Goal: Information Seeking & Learning: Learn about a topic

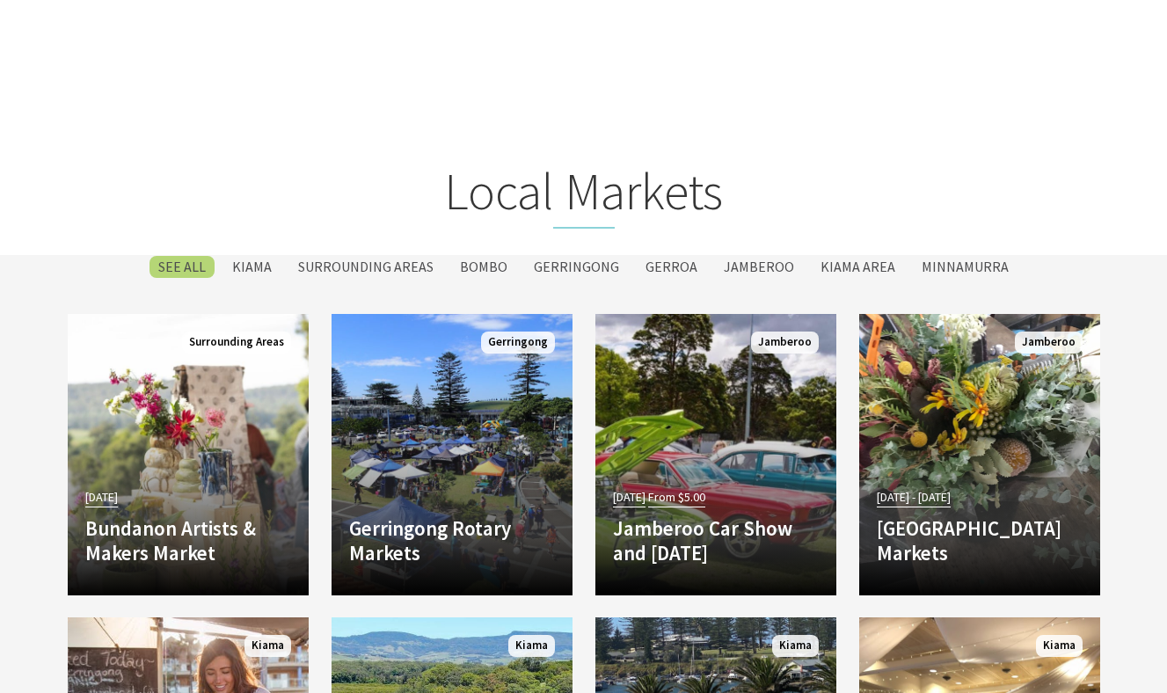
scroll to position [2258, 0]
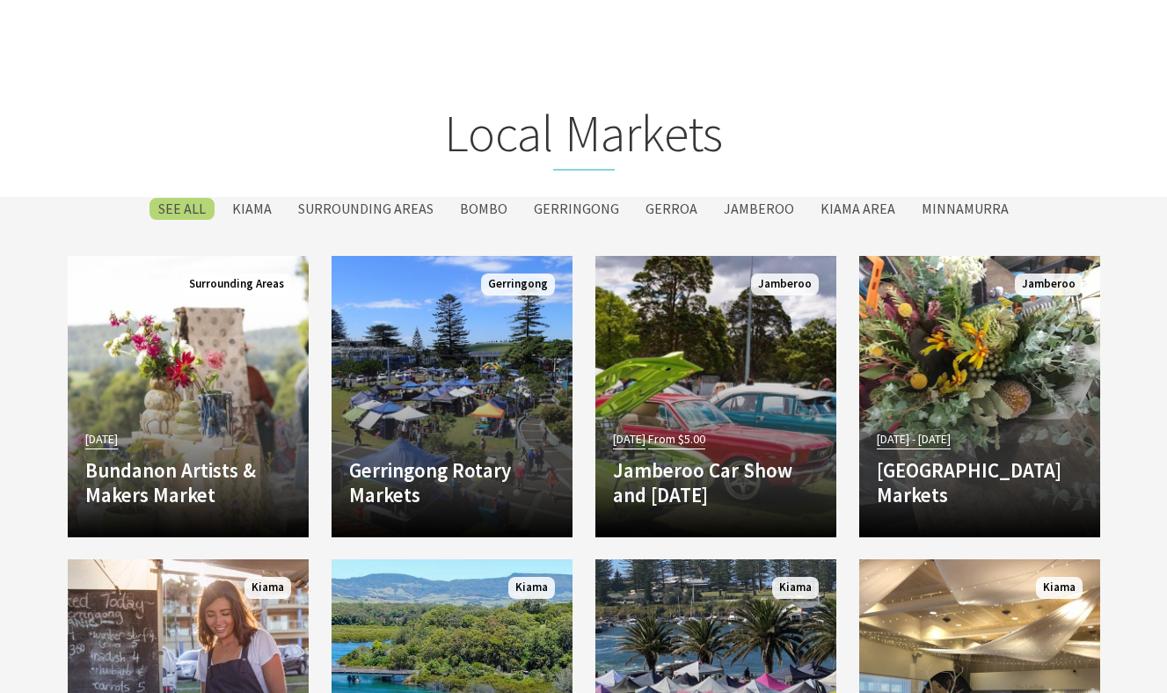
click at [383, 291] on button "Click to Favourite Gerringong Rotary Markets" at bounding box center [360, 286] width 57 height 60
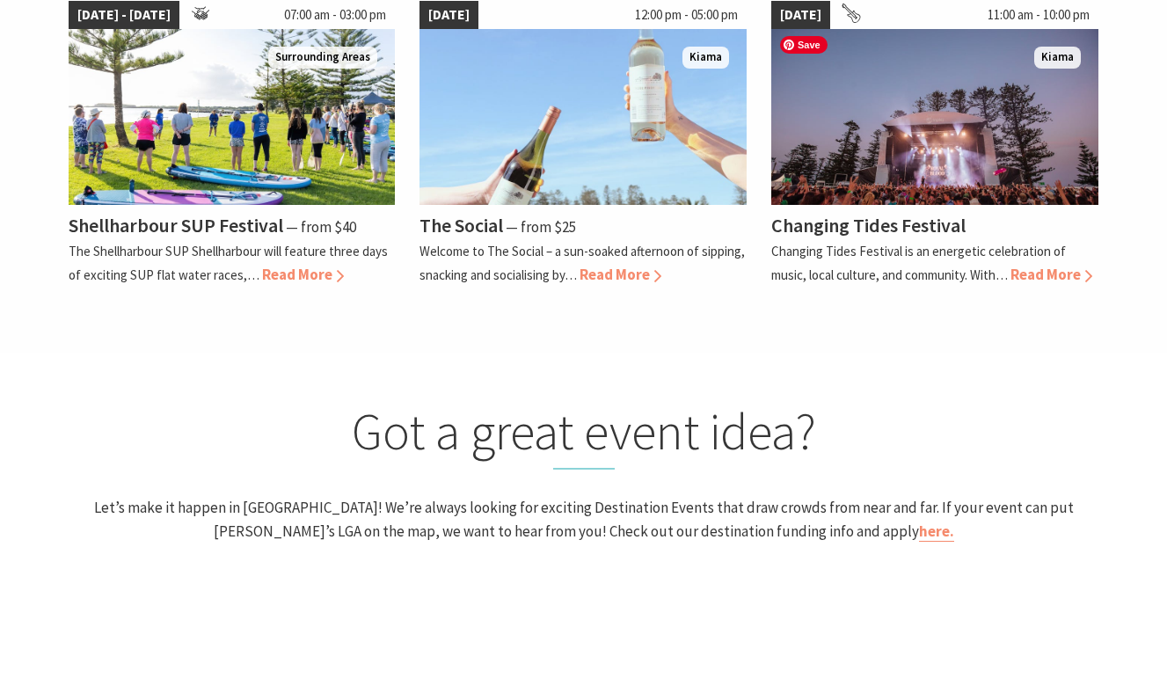
scroll to position [1931, 0]
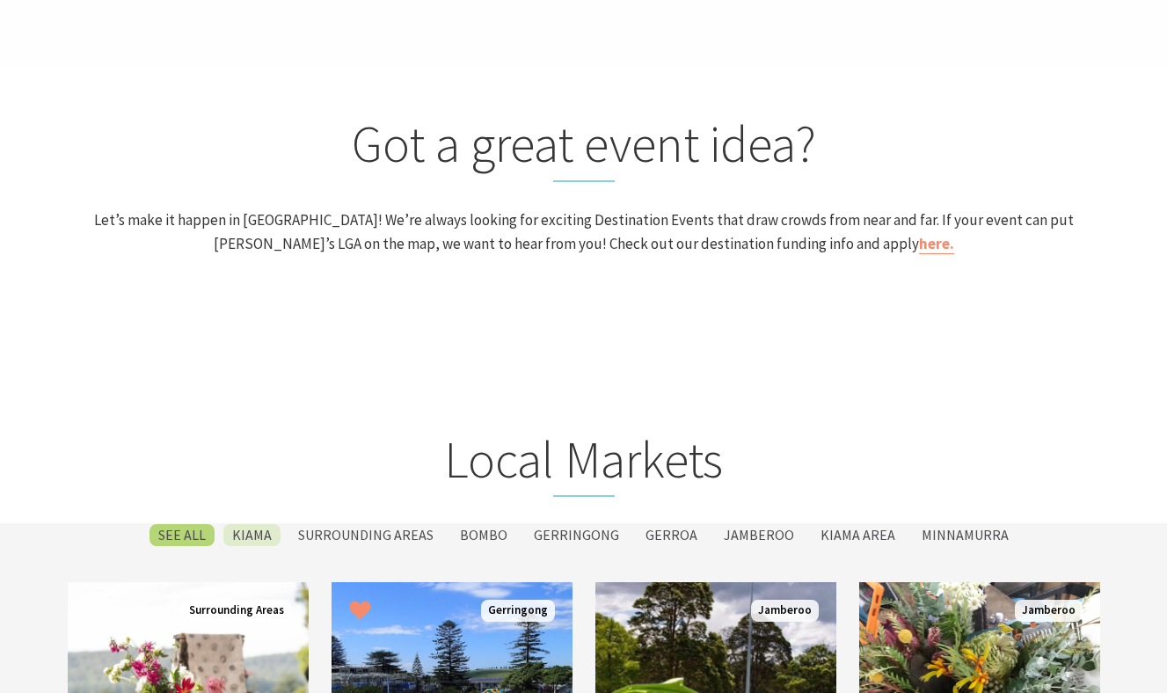
click at [280, 534] on label "Kiama" at bounding box center [251, 535] width 57 height 22
click at [0, 0] on input "Kiama" at bounding box center [0, 0] width 0 height 0
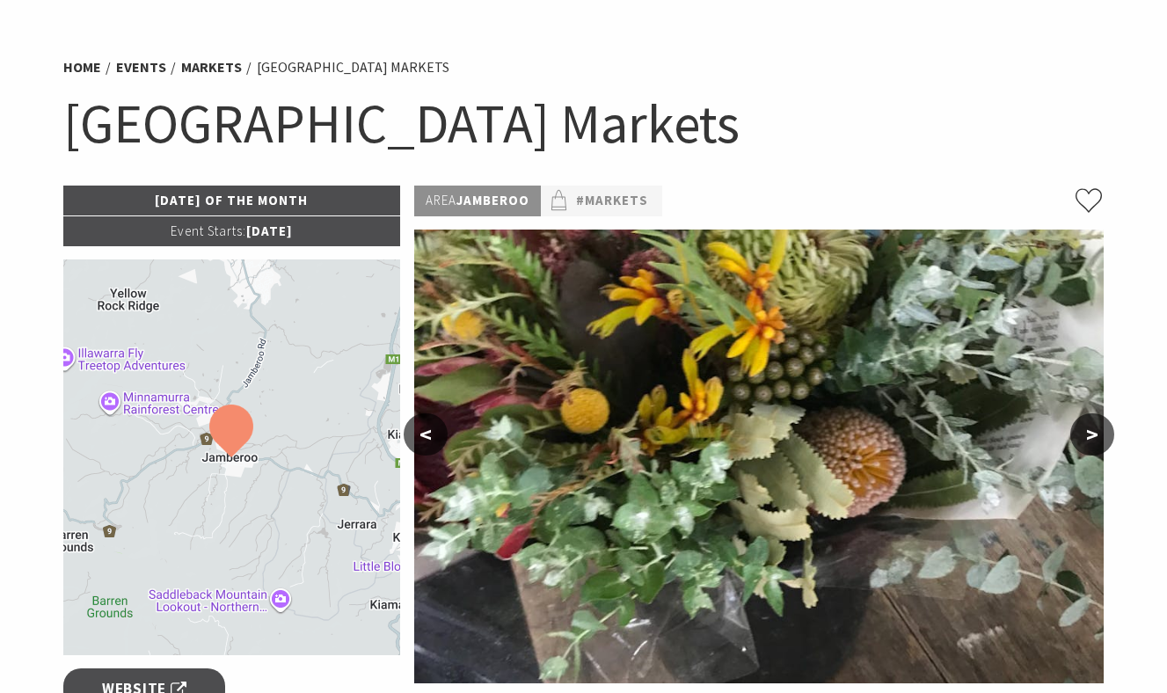
scroll to position [259, 0]
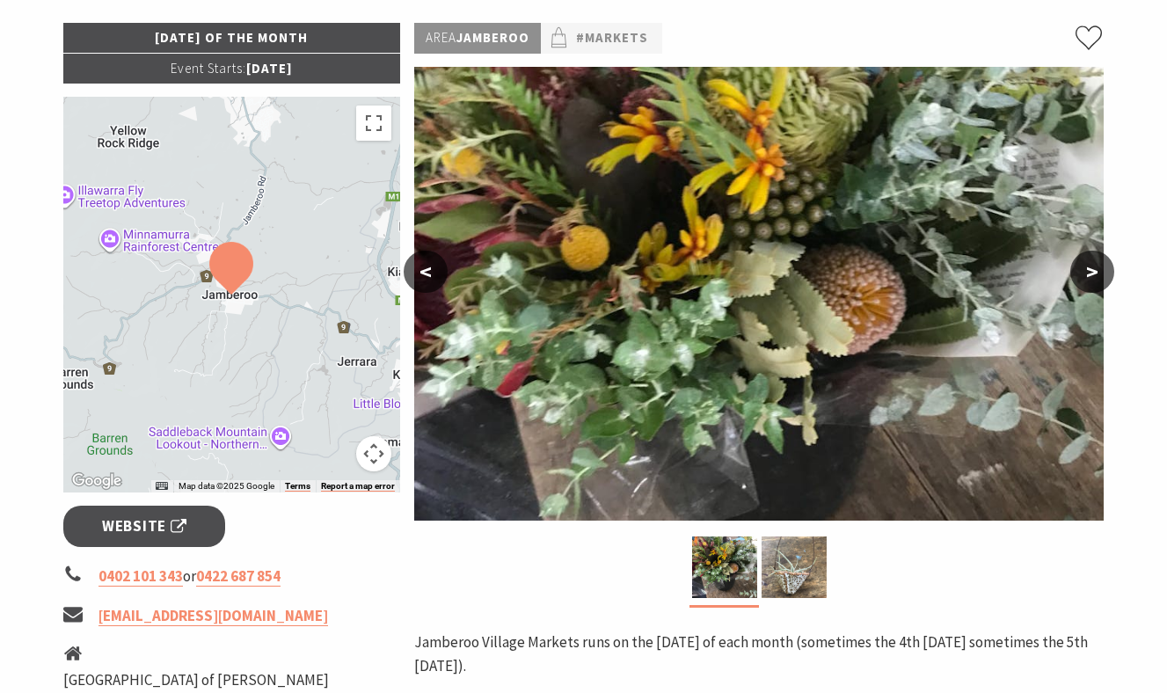
click at [373, 454] on button "Map camera controls" at bounding box center [373, 453] width 35 height 35
click at [341, 450] on button "Zoom out" at bounding box center [329, 453] width 35 height 35
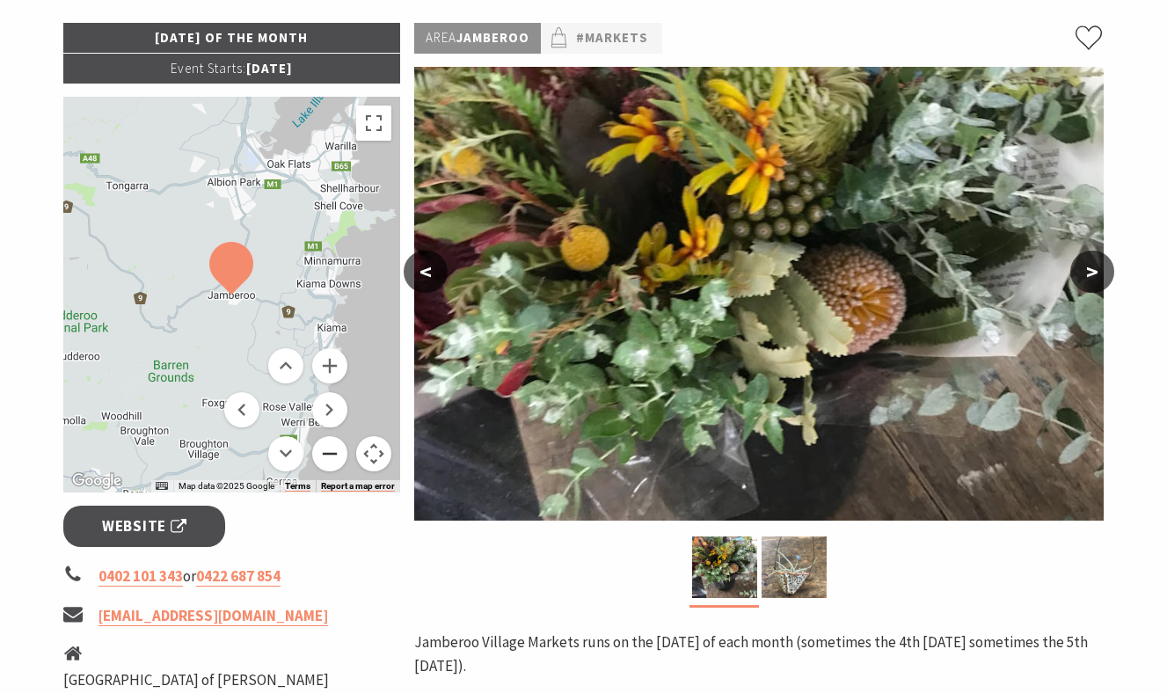
click at [341, 450] on button "Zoom out" at bounding box center [329, 453] width 35 height 35
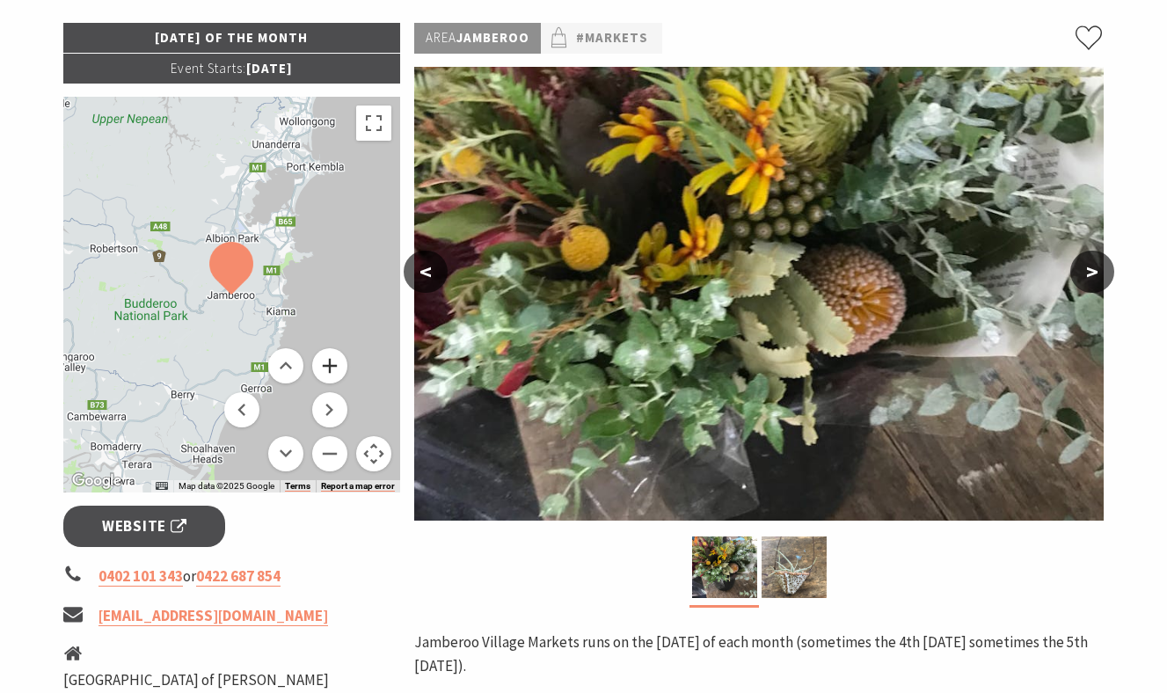
click at [336, 368] on button "Zoom in" at bounding box center [329, 365] width 35 height 35
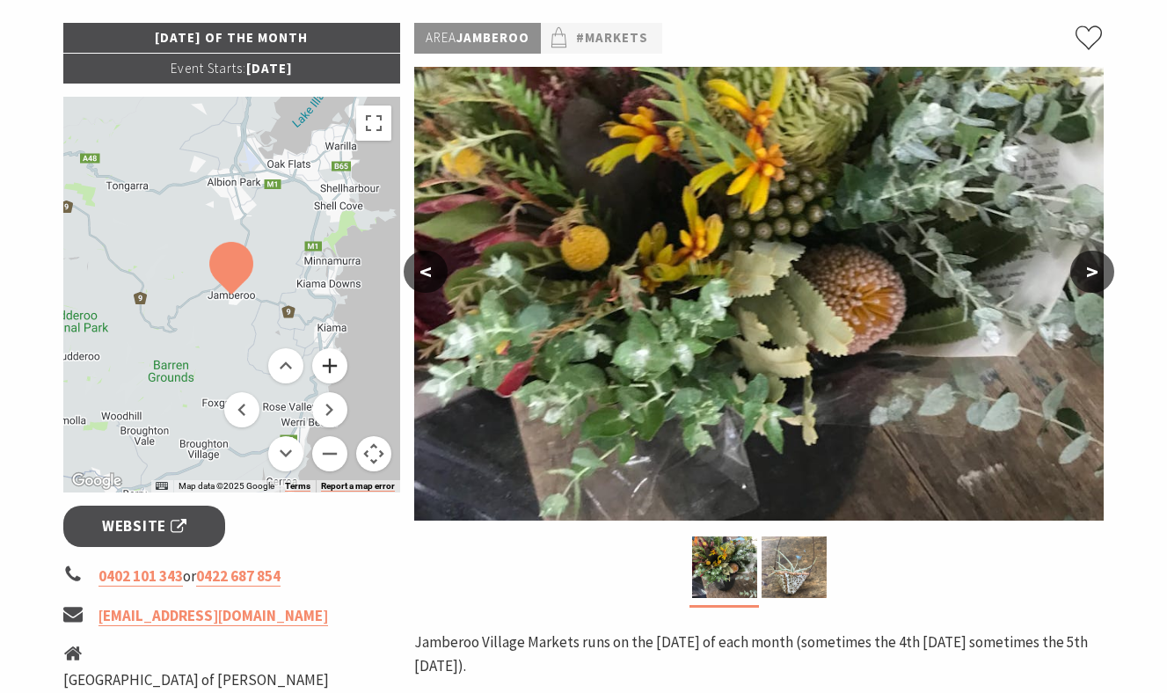
click at [336, 368] on button "Zoom in" at bounding box center [329, 365] width 35 height 35
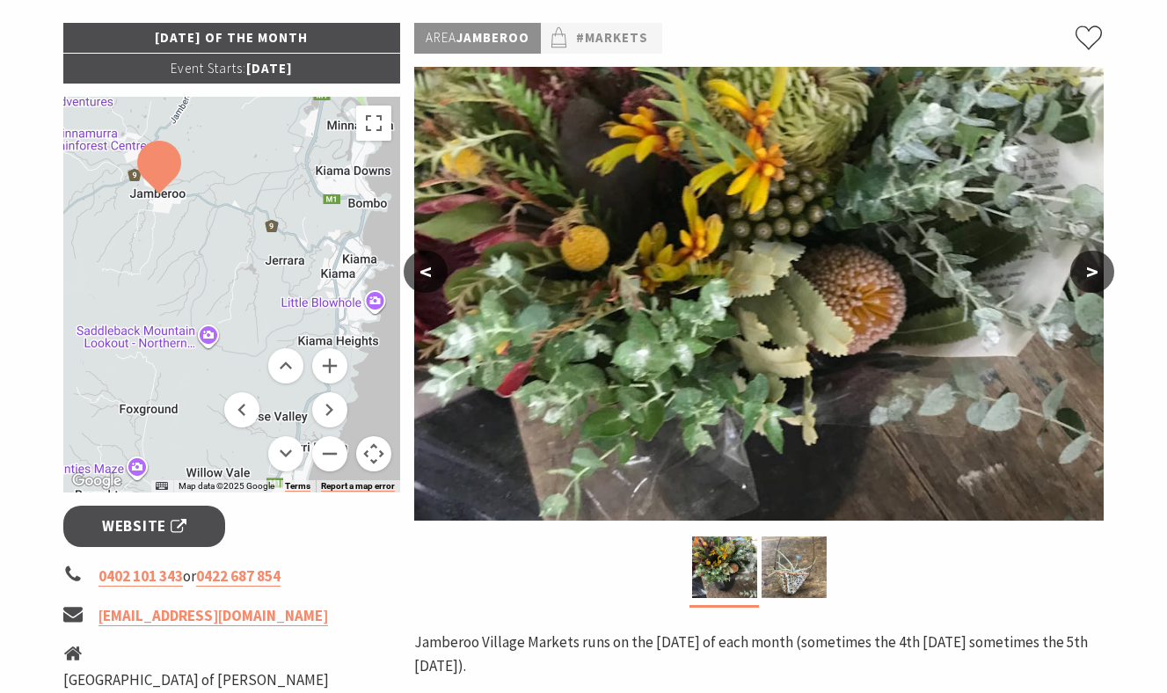
drag, startPoint x: 372, startPoint y: 330, endPoint x: 297, endPoint y: 226, distance: 127.9
click at [297, 226] on div at bounding box center [232, 295] width 338 height 396
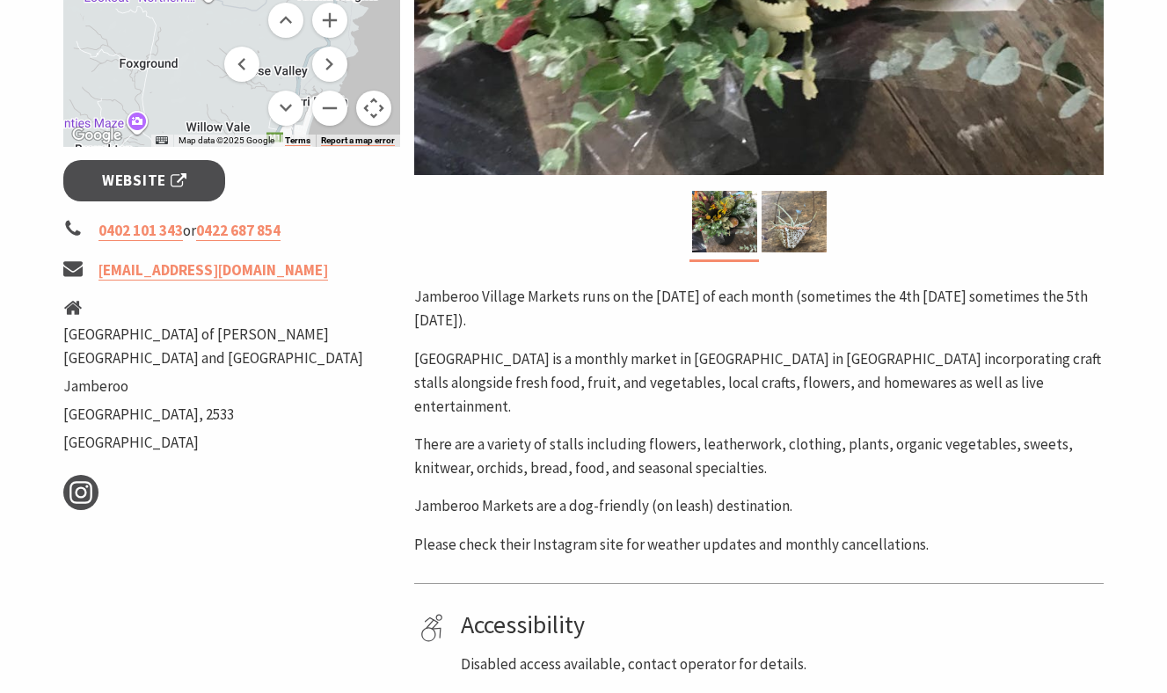
scroll to position [0, 0]
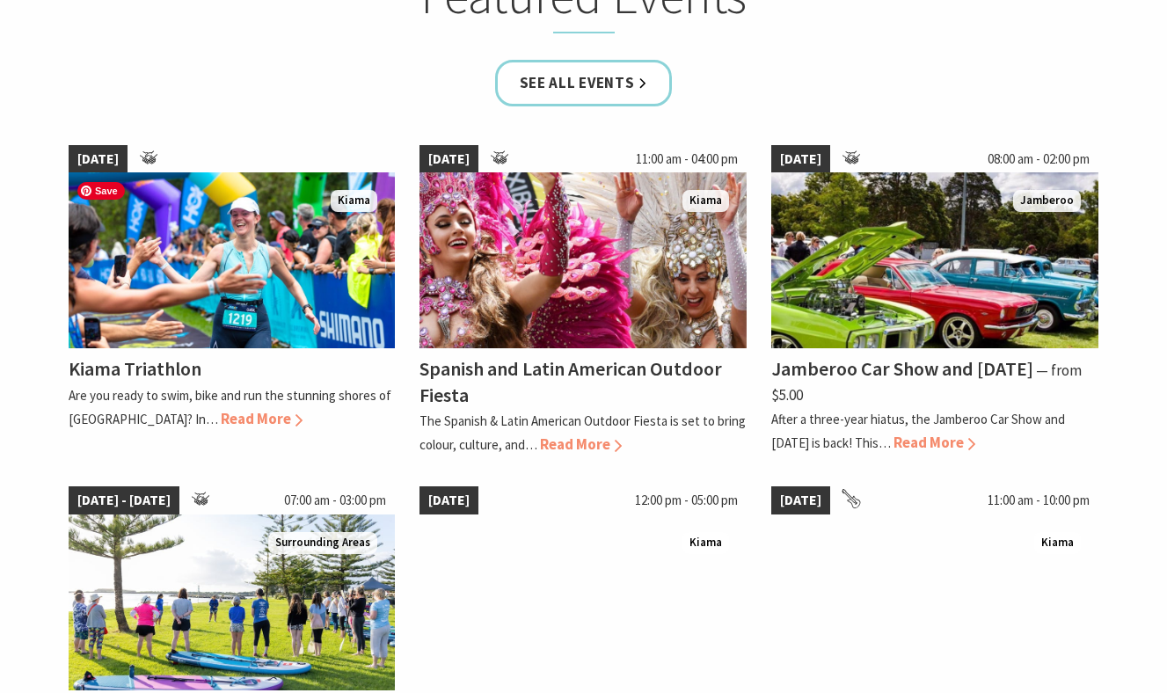
scroll to position [1159, 0]
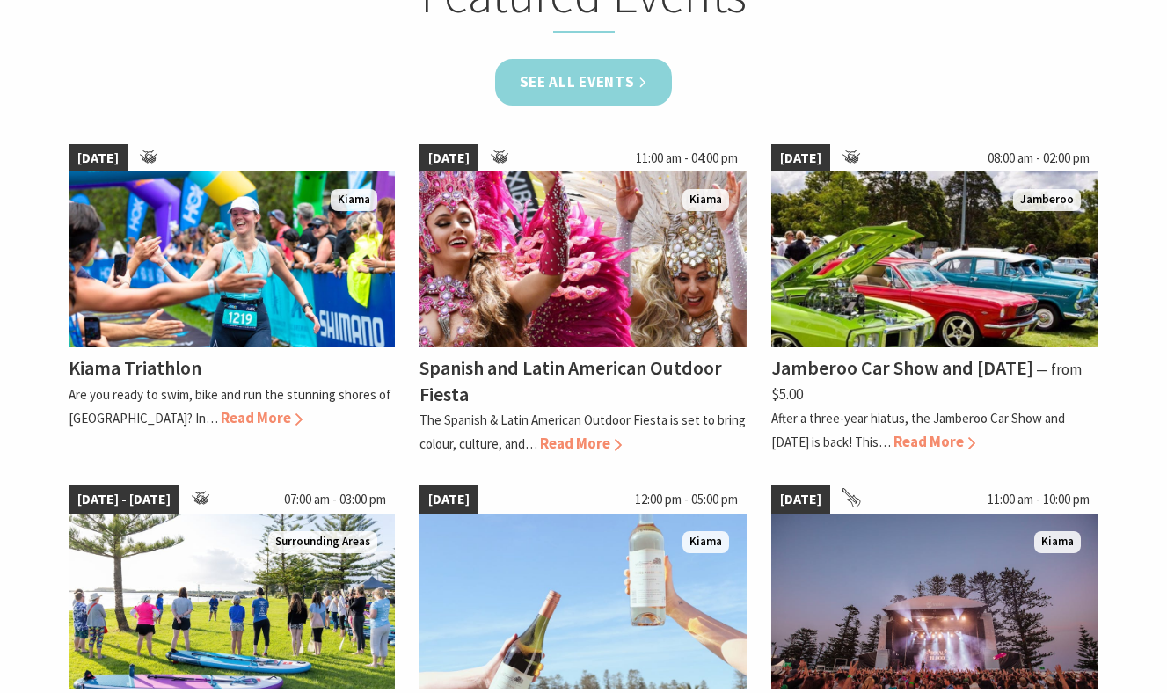
click at [595, 71] on link "See all Events" at bounding box center [584, 82] width 178 height 47
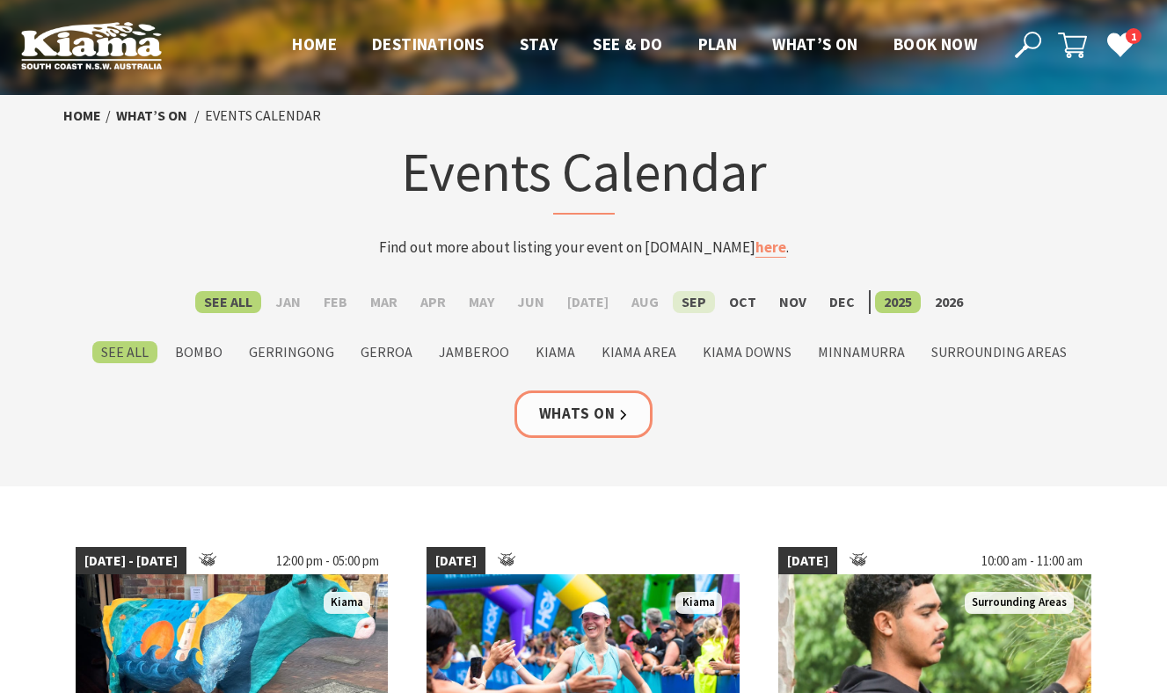
click at [686, 299] on label "Sep" at bounding box center [694, 302] width 42 height 22
click at [0, 0] on input "Sep" at bounding box center [0, 0] width 0 height 0
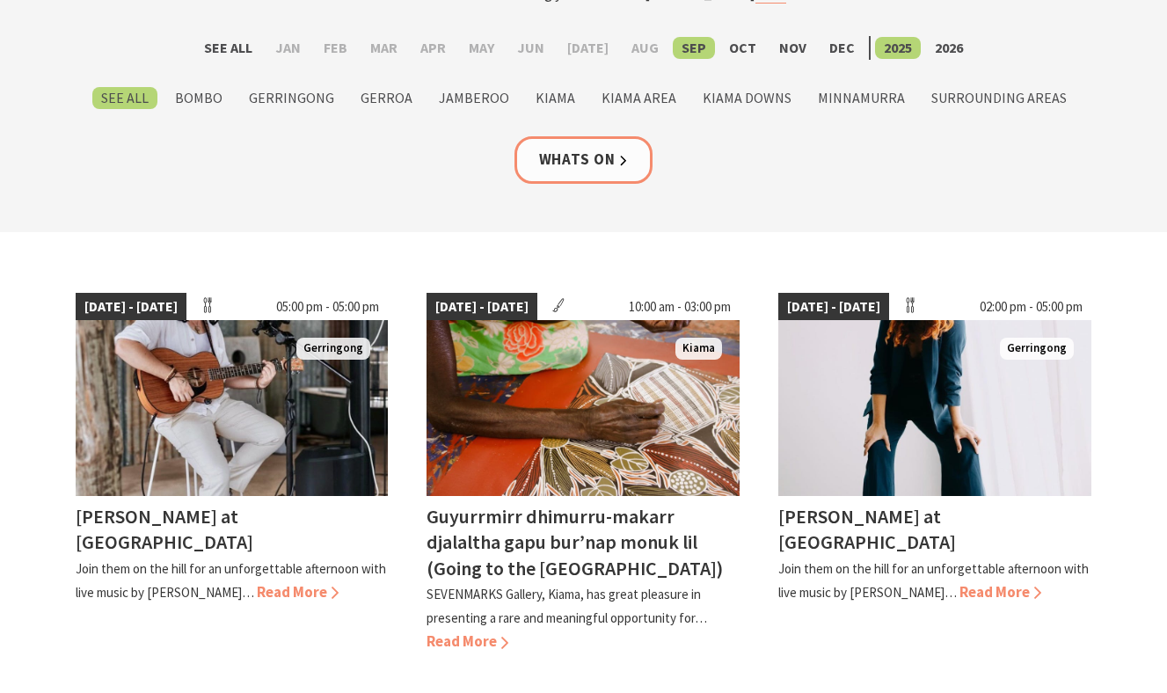
scroll to position [255, 0]
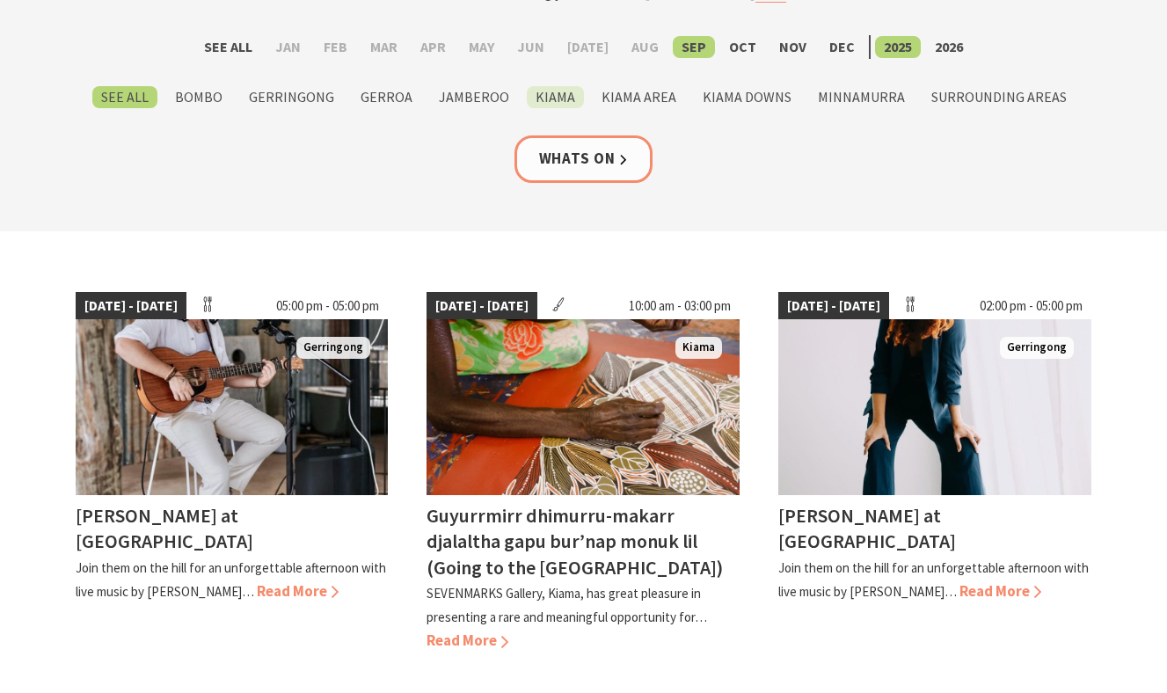
click at [569, 105] on label "Kiama" at bounding box center [555, 97] width 57 height 22
click at [0, 0] on input "Kiama" at bounding box center [0, 0] width 0 height 0
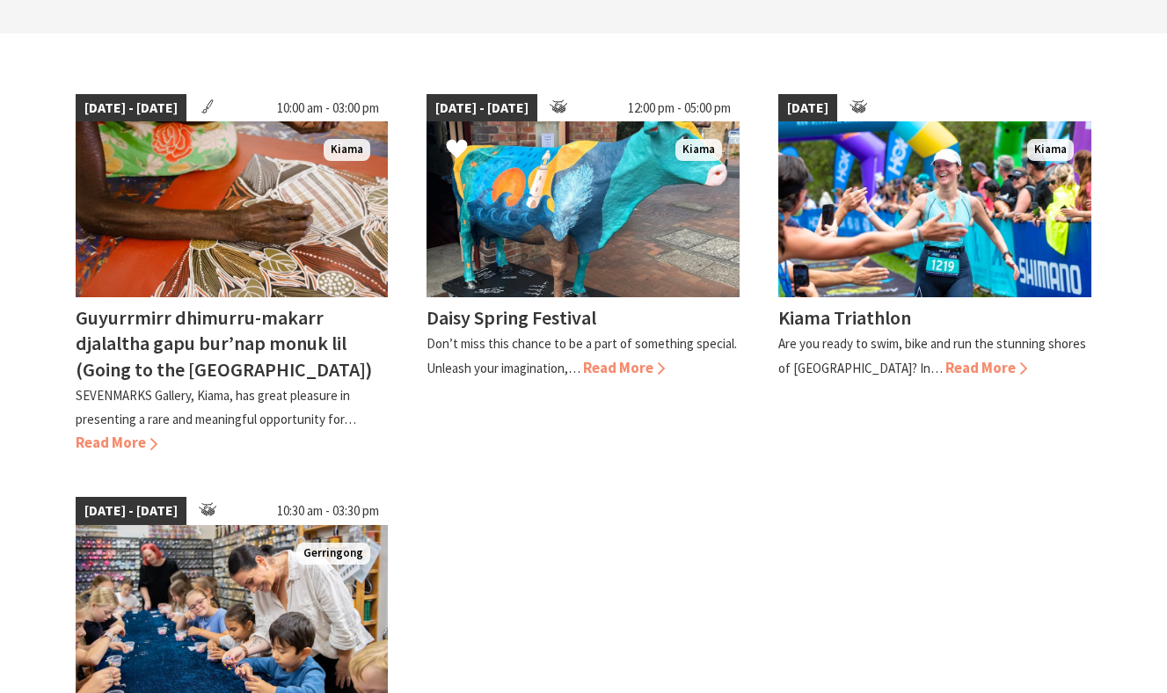
scroll to position [447, 0]
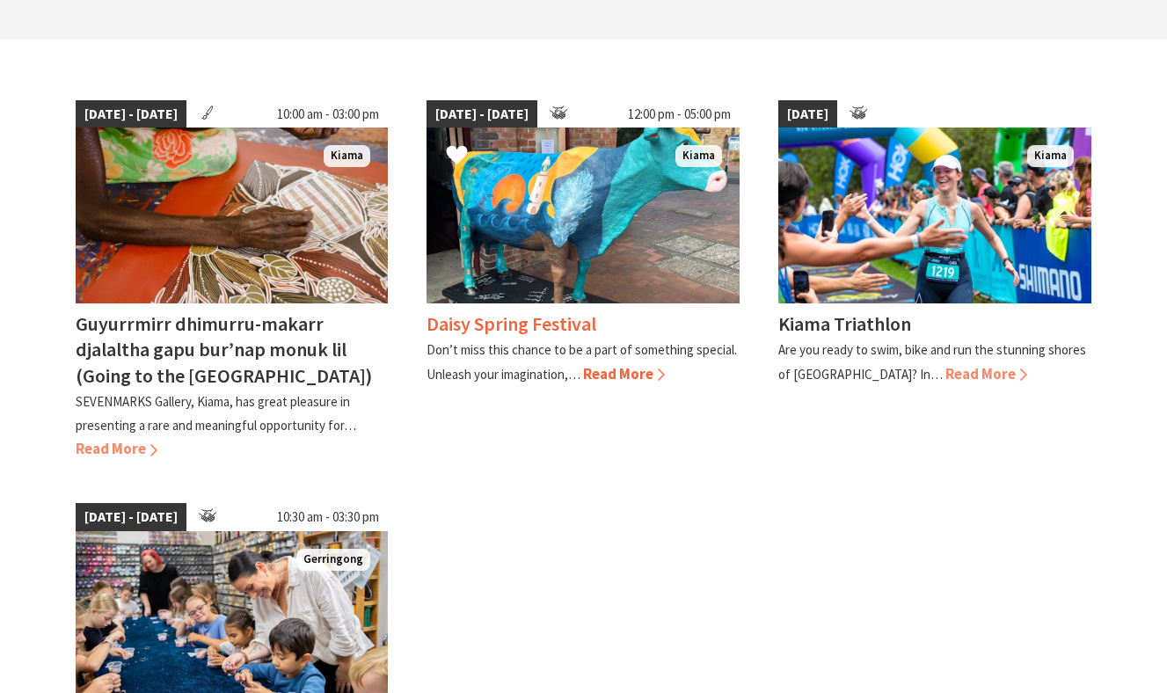
click at [506, 332] on h4 "Daisy Spring Festival" at bounding box center [512, 323] width 170 height 25
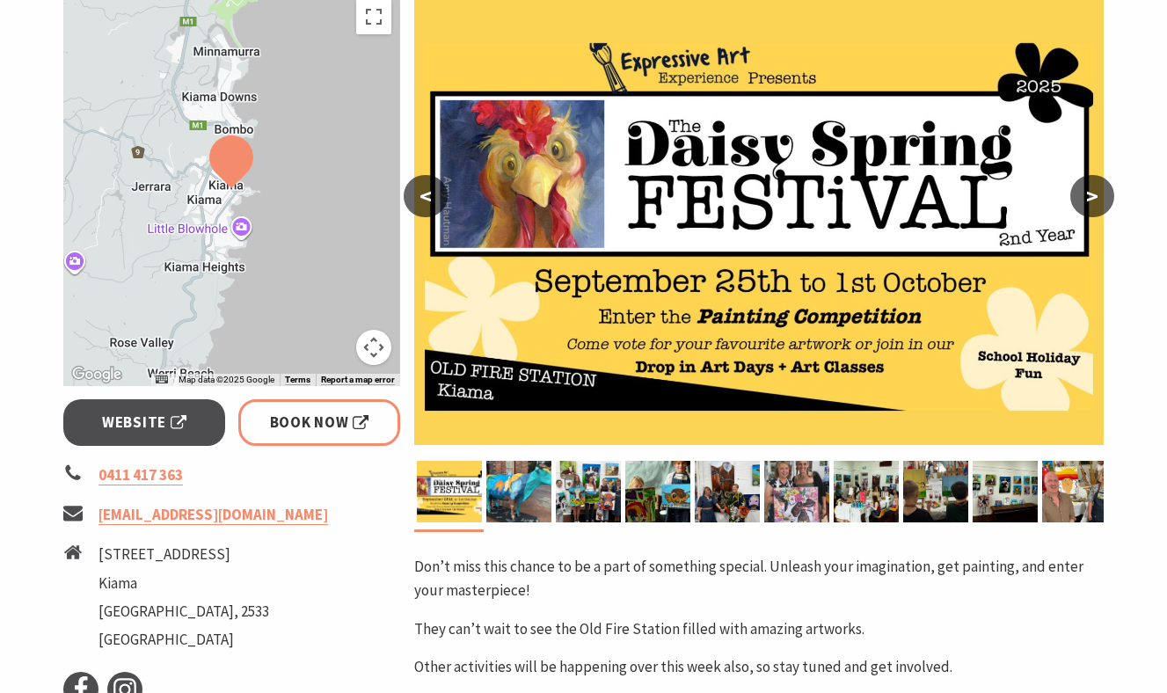
scroll to position [313, 0]
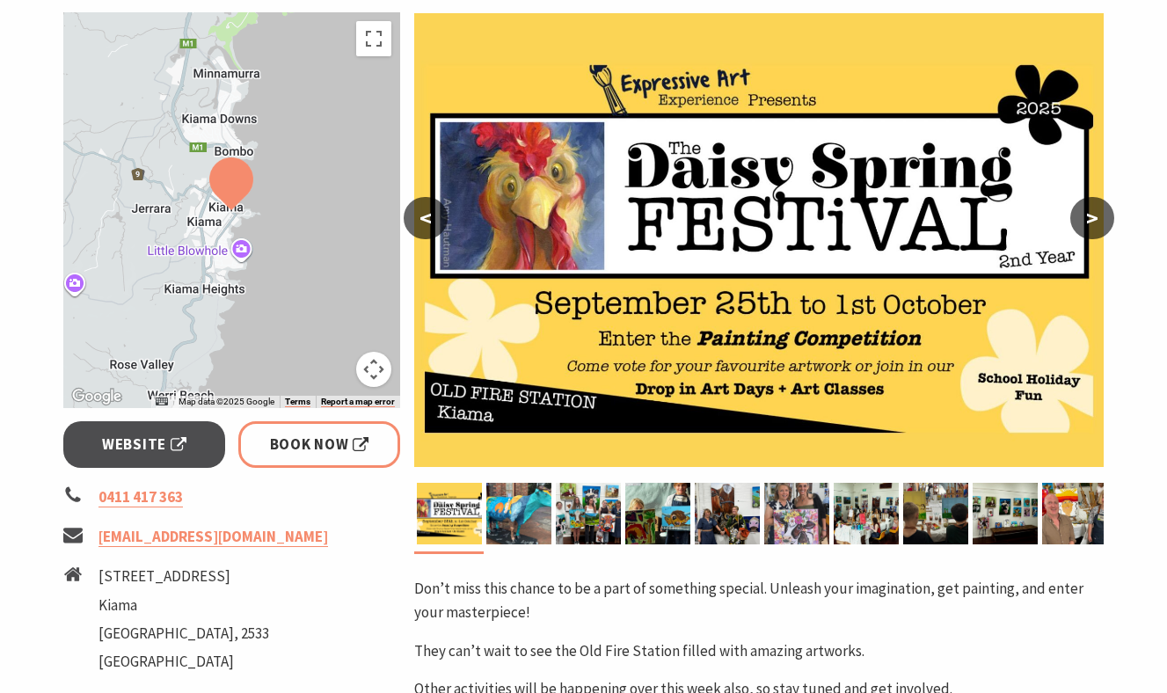
click at [1097, 215] on button ">" at bounding box center [1092, 218] width 44 height 42
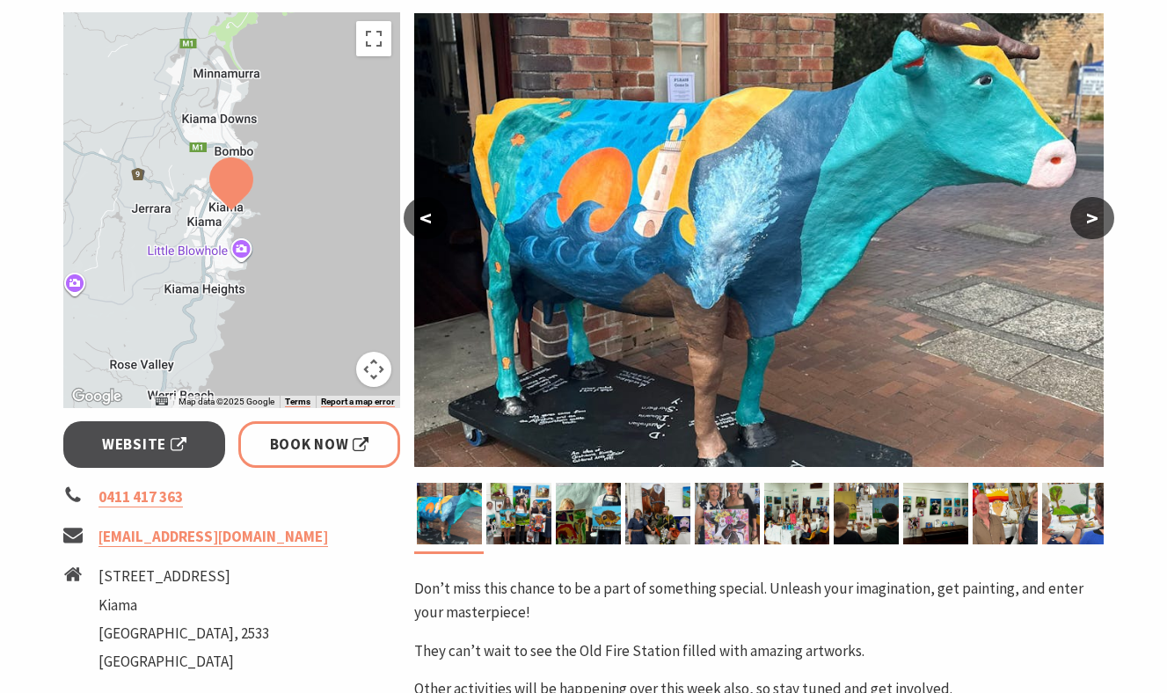
click at [1097, 215] on button ">" at bounding box center [1092, 218] width 44 height 42
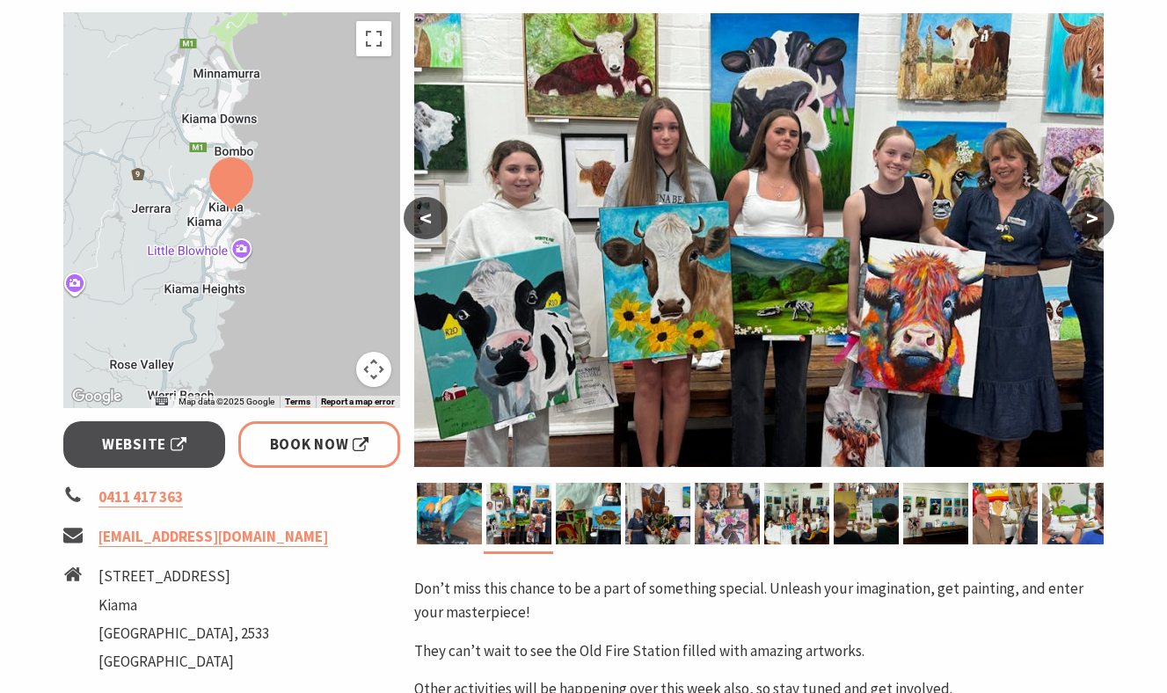
click at [1097, 216] on button ">" at bounding box center [1092, 218] width 44 height 42
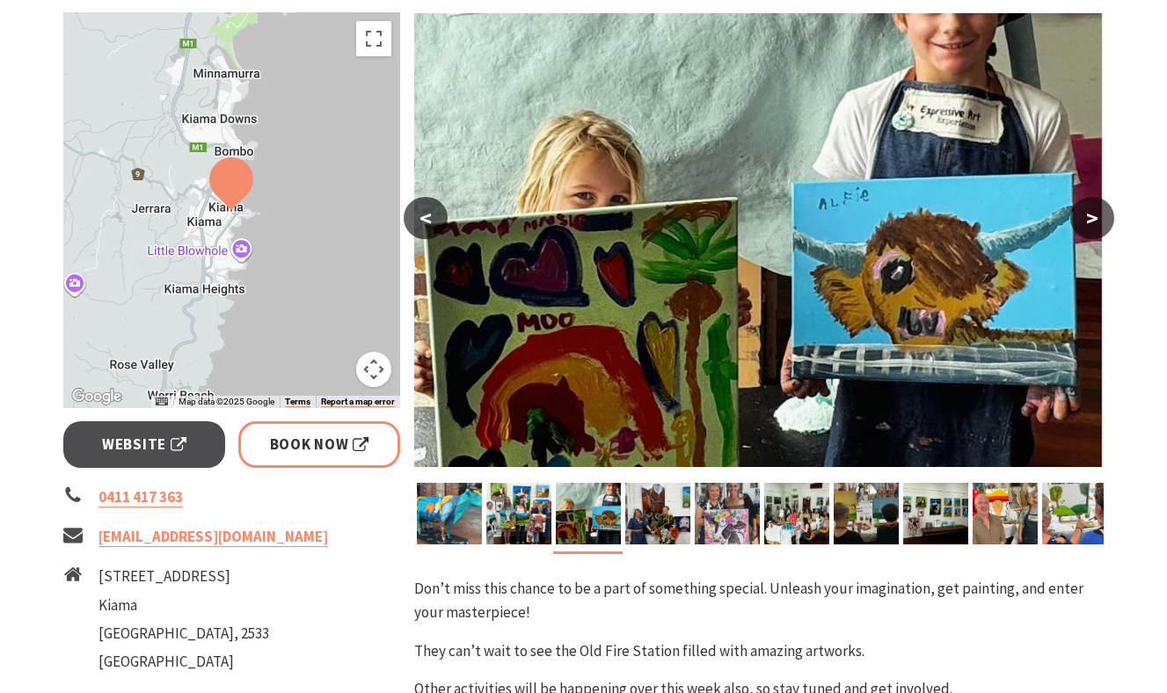
click at [1097, 218] on button ">" at bounding box center [1092, 218] width 44 height 42
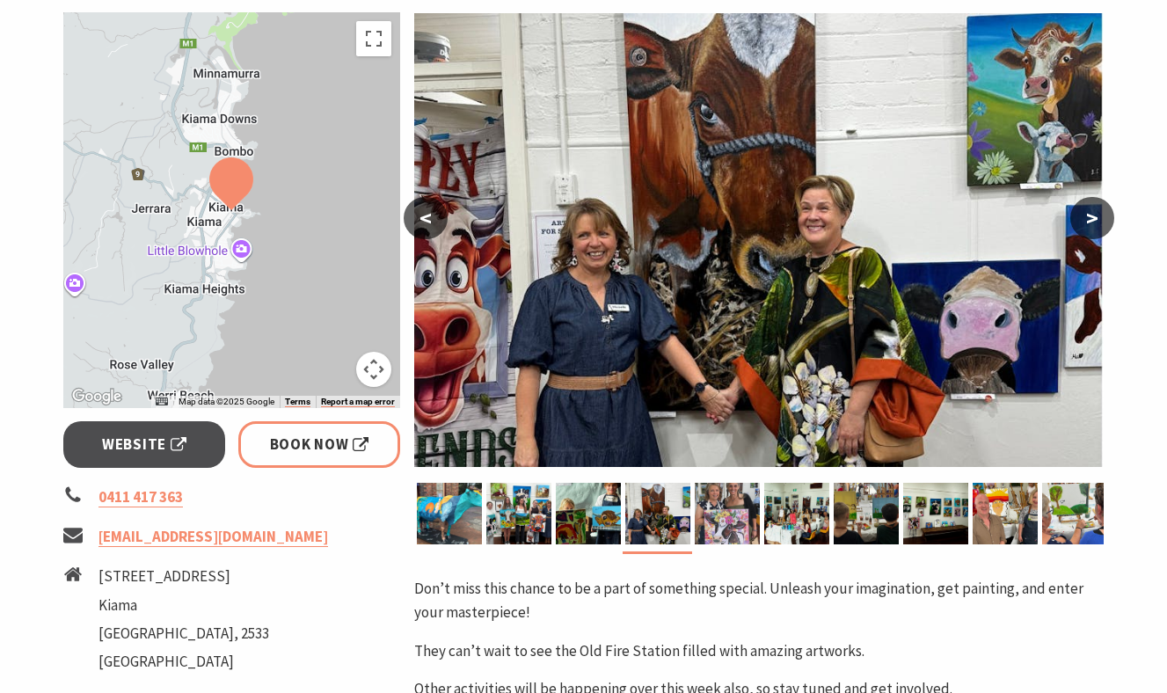
click at [1097, 217] on button ">" at bounding box center [1092, 218] width 44 height 42
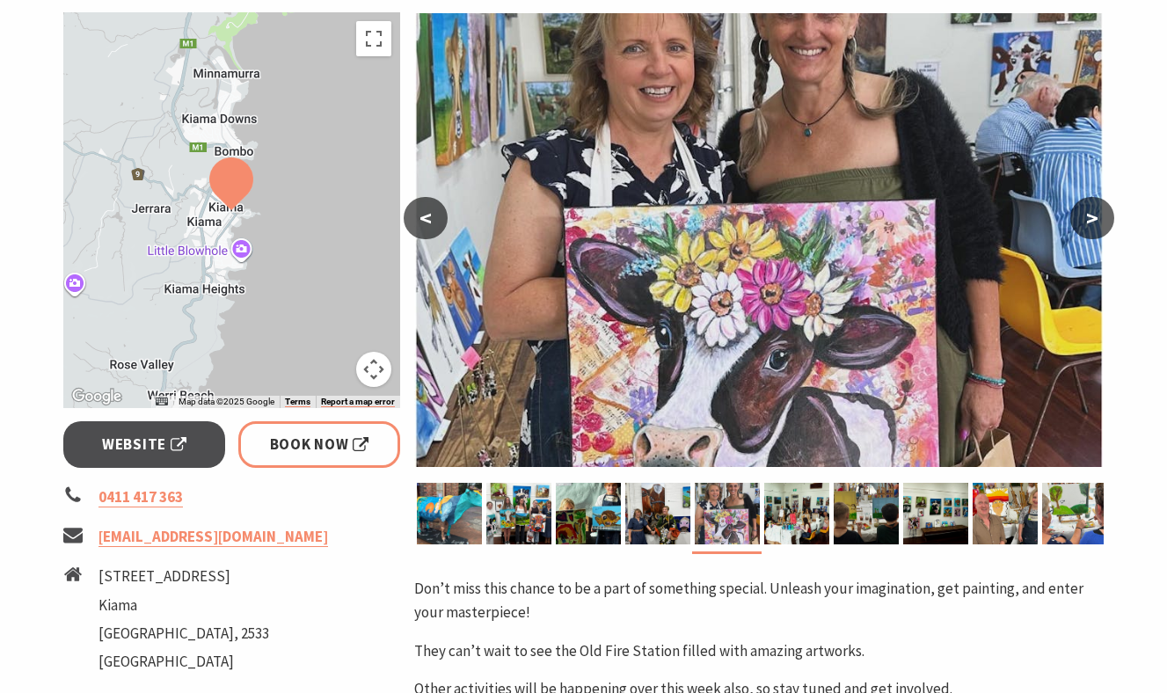
click at [1097, 217] on button ">" at bounding box center [1092, 218] width 44 height 42
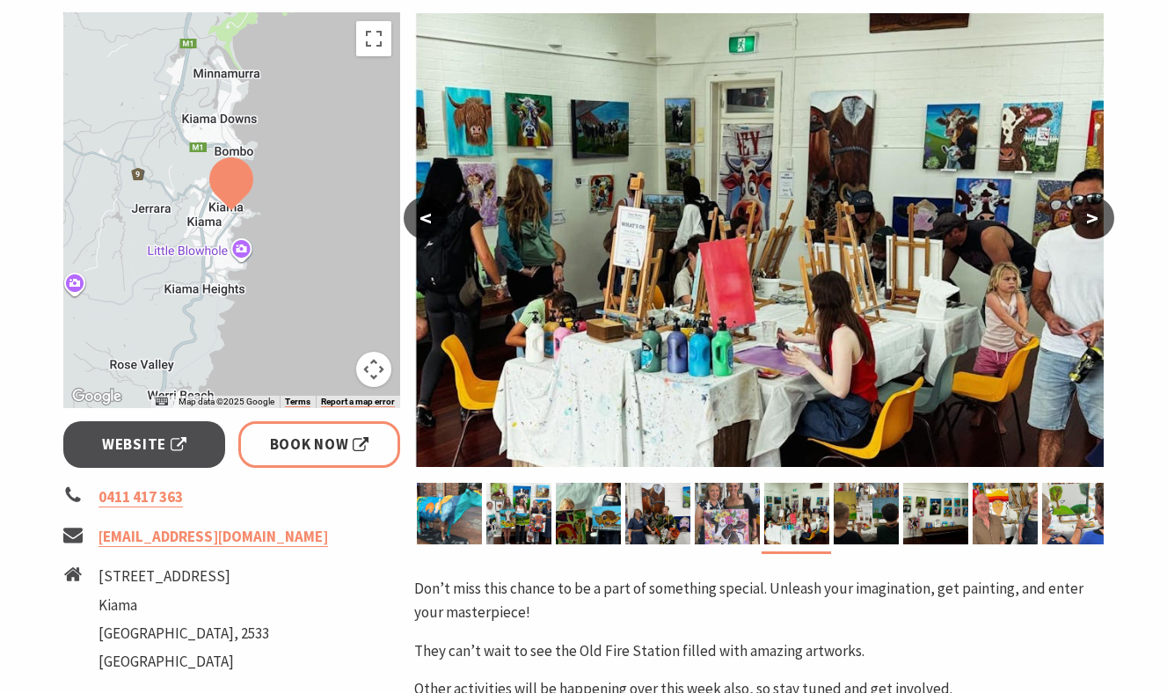
click at [1097, 217] on button ">" at bounding box center [1092, 218] width 44 height 42
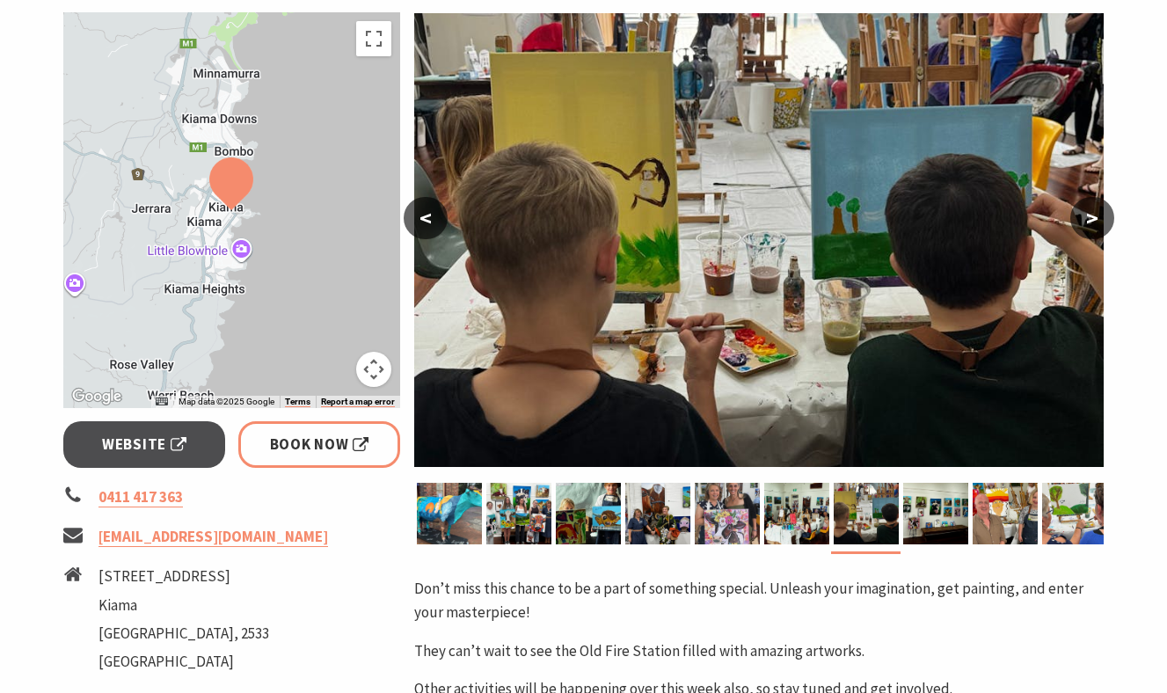
click at [1097, 217] on button ">" at bounding box center [1092, 218] width 44 height 42
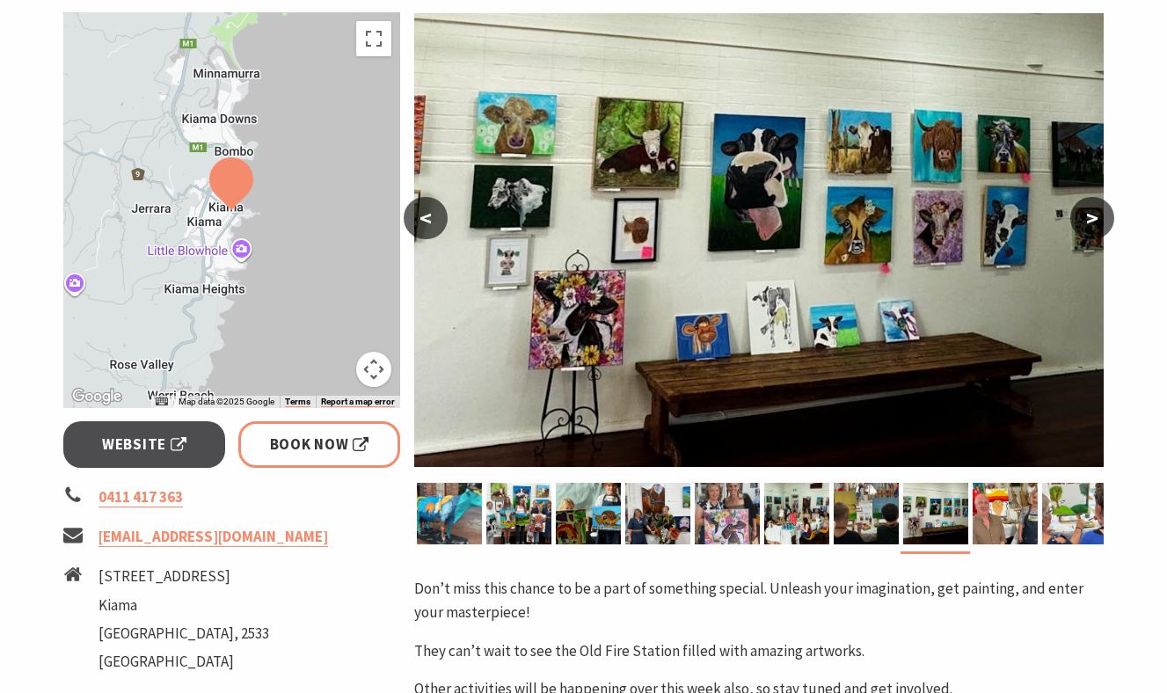
click at [1097, 217] on button ">" at bounding box center [1092, 218] width 44 height 42
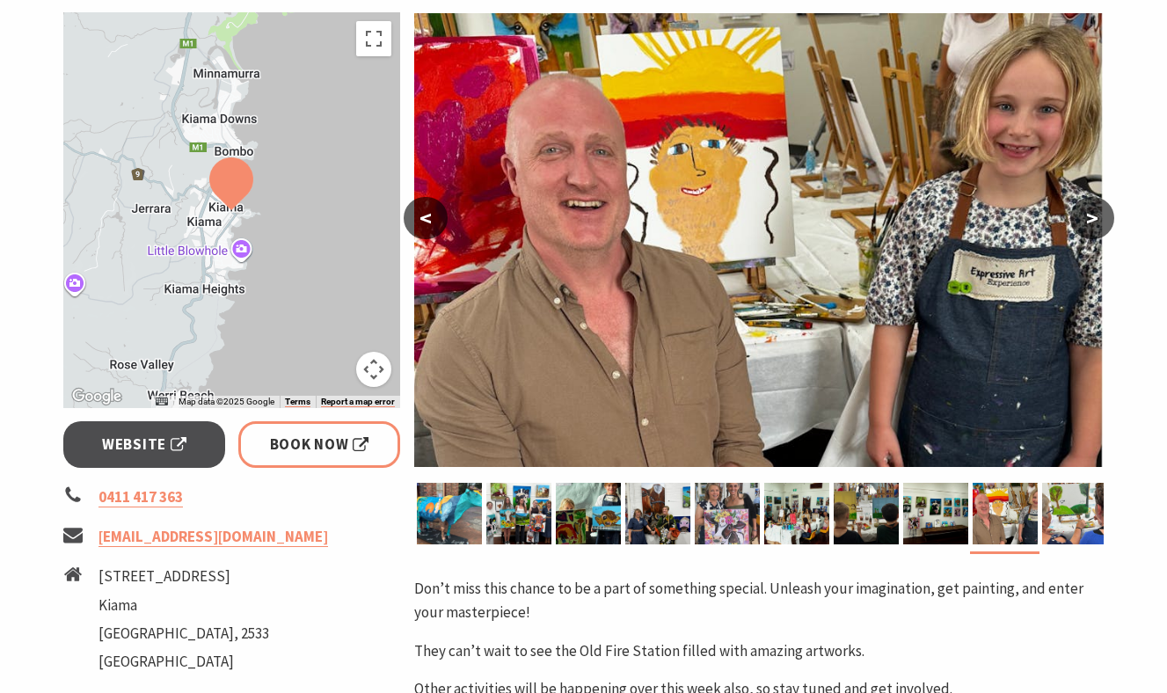
click at [1097, 217] on button ">" at bounding box center [1092, 218] width 44 height 42
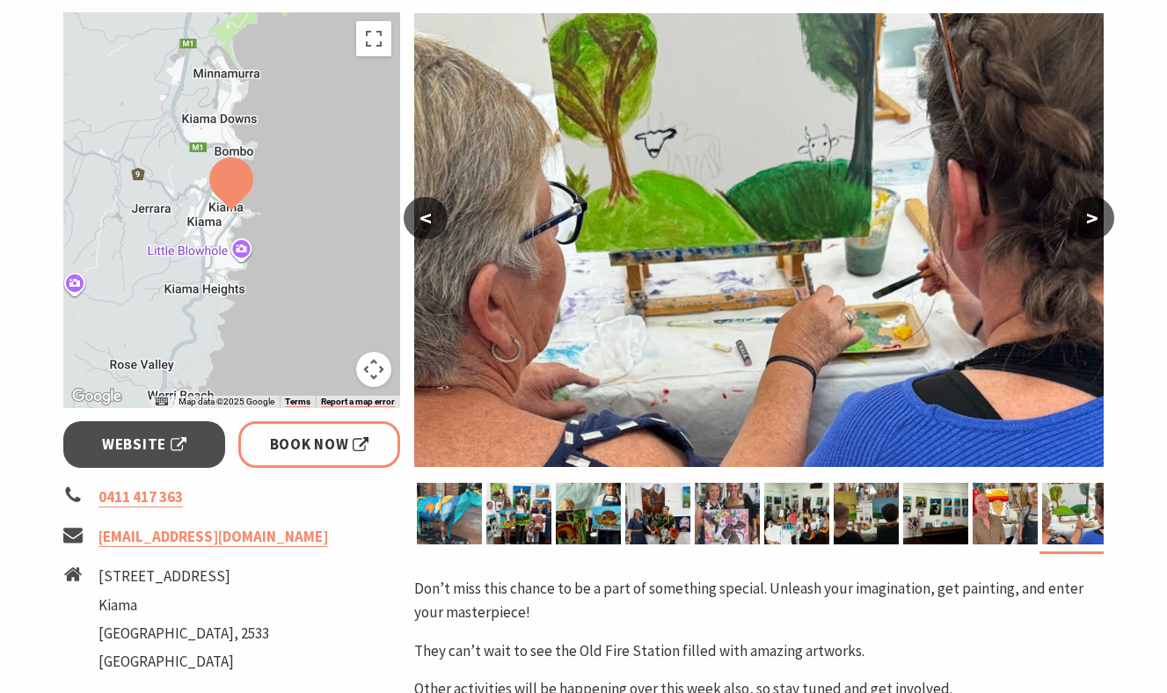
click at [1097, 217] on button ">" at bounding box center [1092, 218] width 44 height 42
click at [1098, 230] on button ">" at bounding box center [1092, 218] width 44 height 42
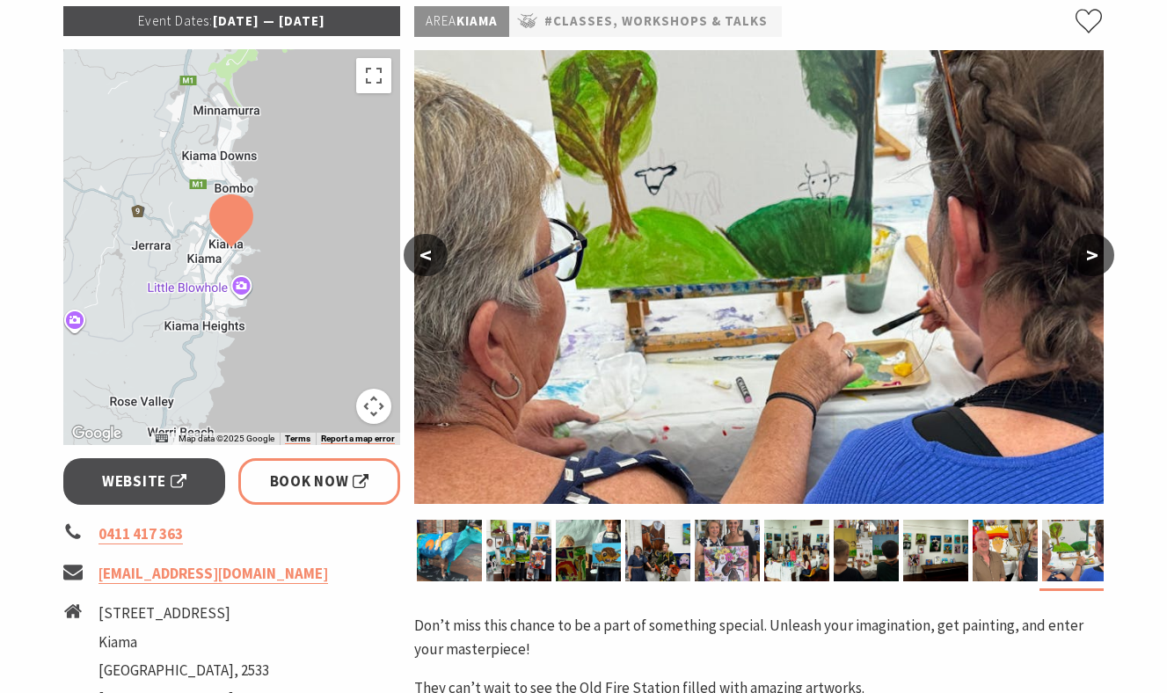
scroll to position [407, 0]
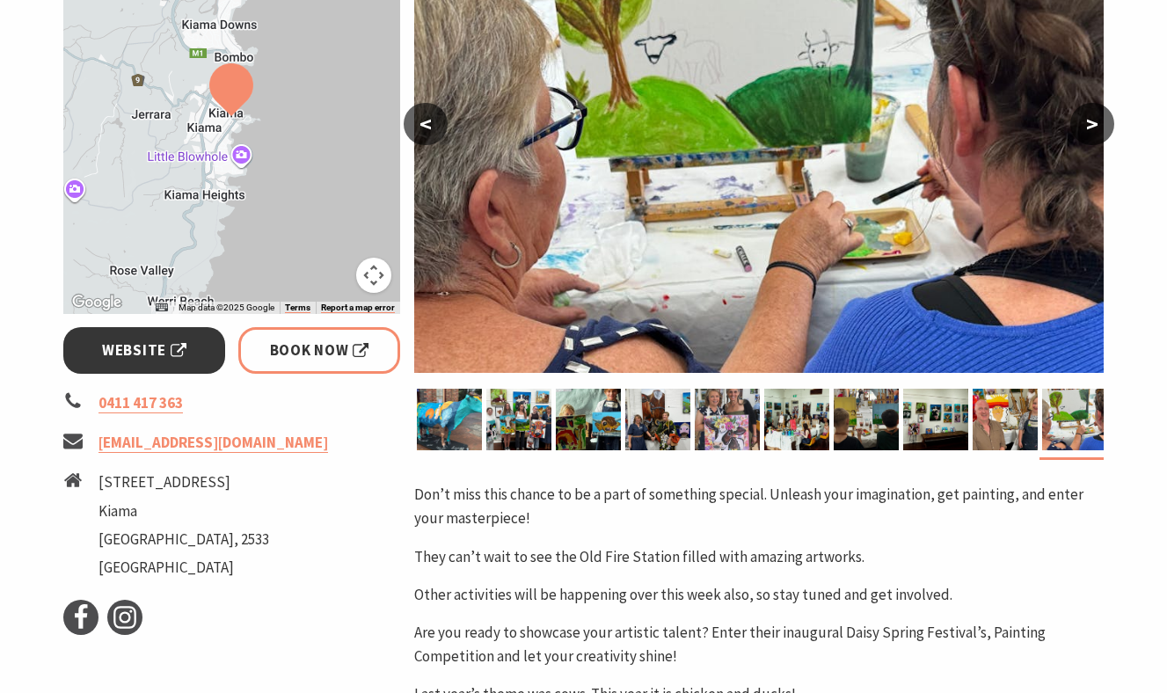
click at [142, 349] on span "Website" at bounding box center [144, 351] width 84 height 24
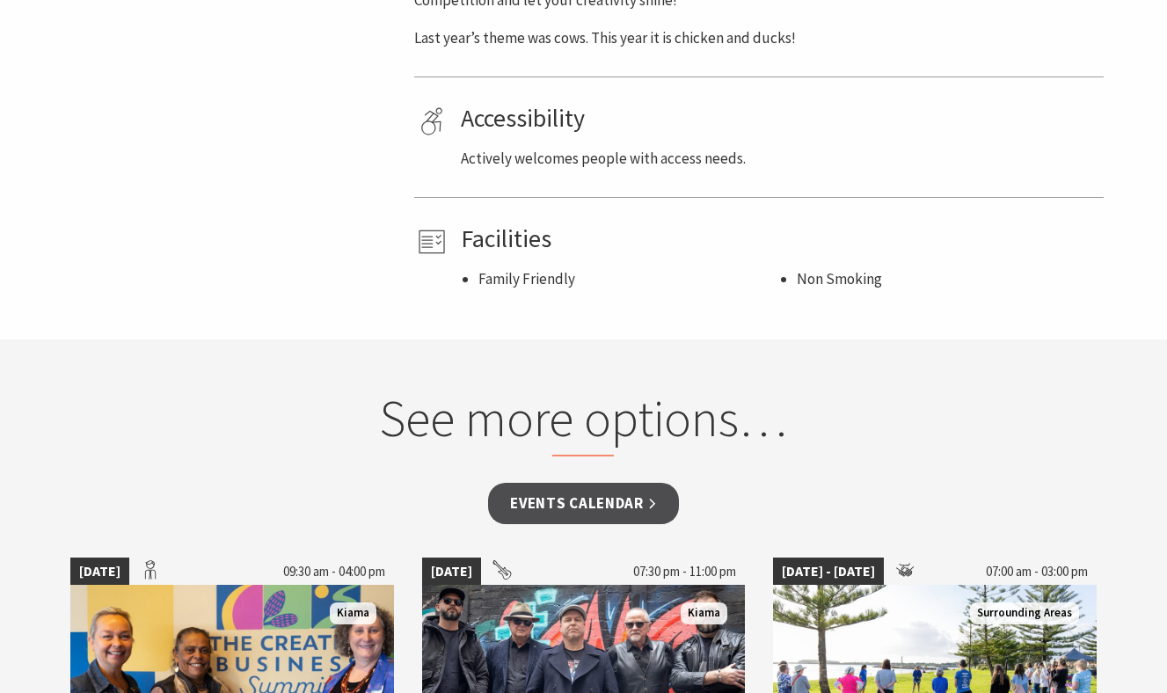
scroll to position [1255, 0]
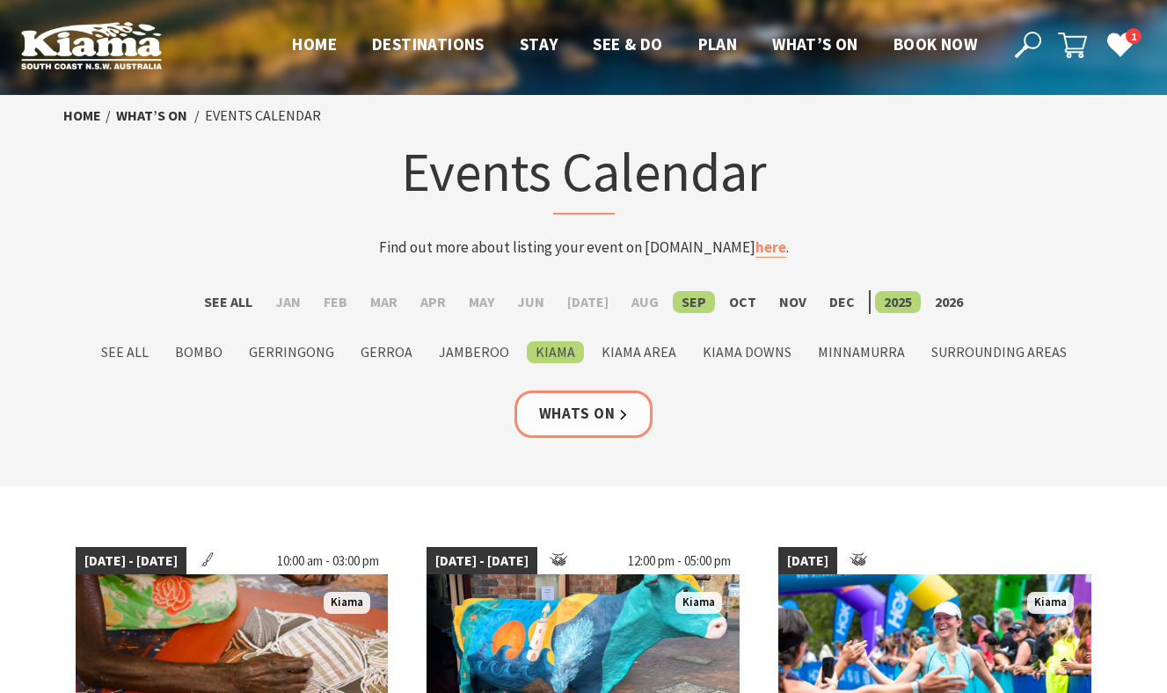
scroll to position [447, 0]
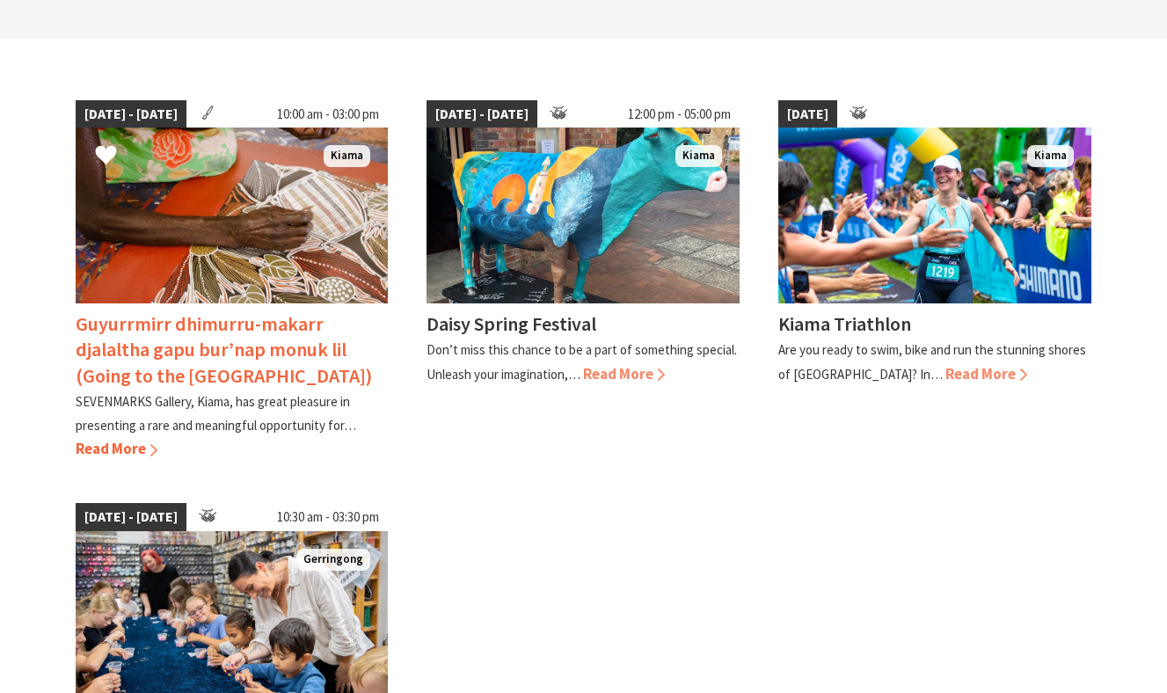
click at [285, 335] on h4 "Guyurrmirr dhimurru-makarr djalaltha gapu bur’nap monuk lil (Going to the [GEOG…" at bounding box center [224, 349] width 296 height 76
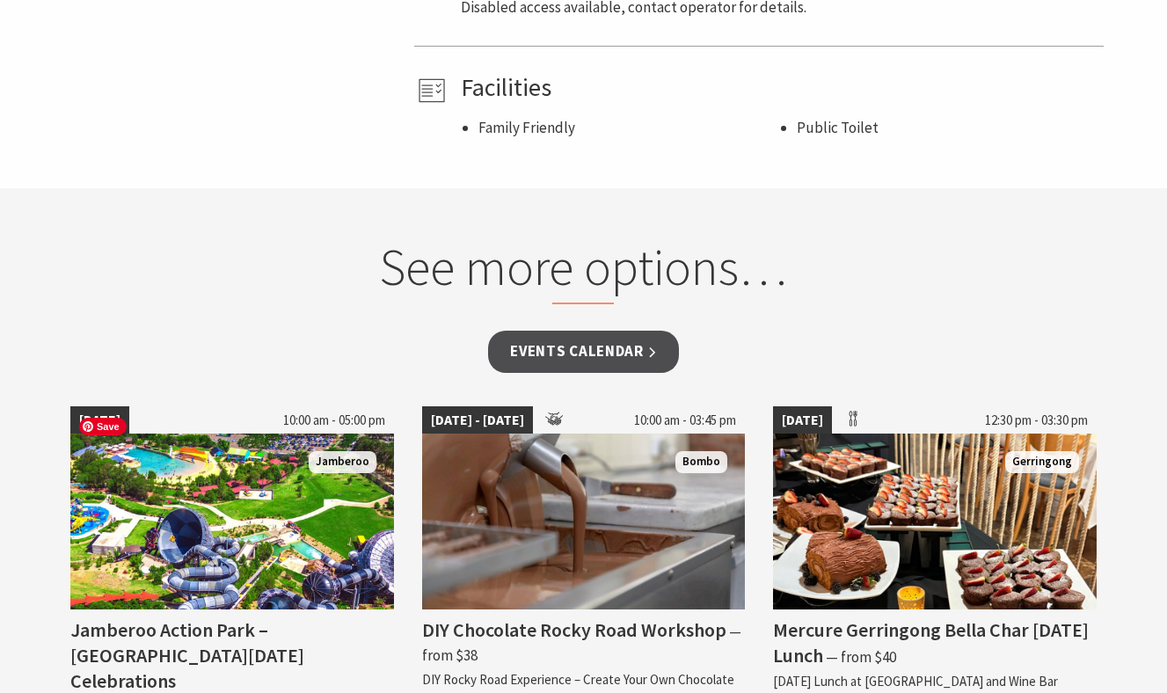
scroll to position [1596, 0]
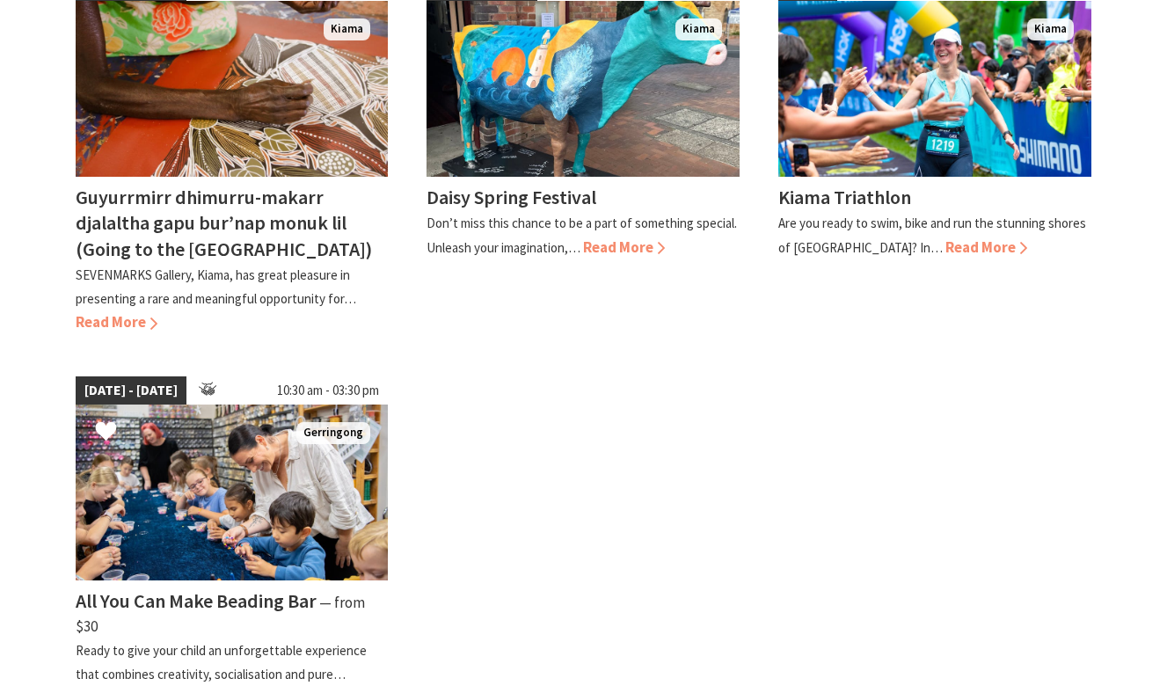
scroll to position [837, 0]
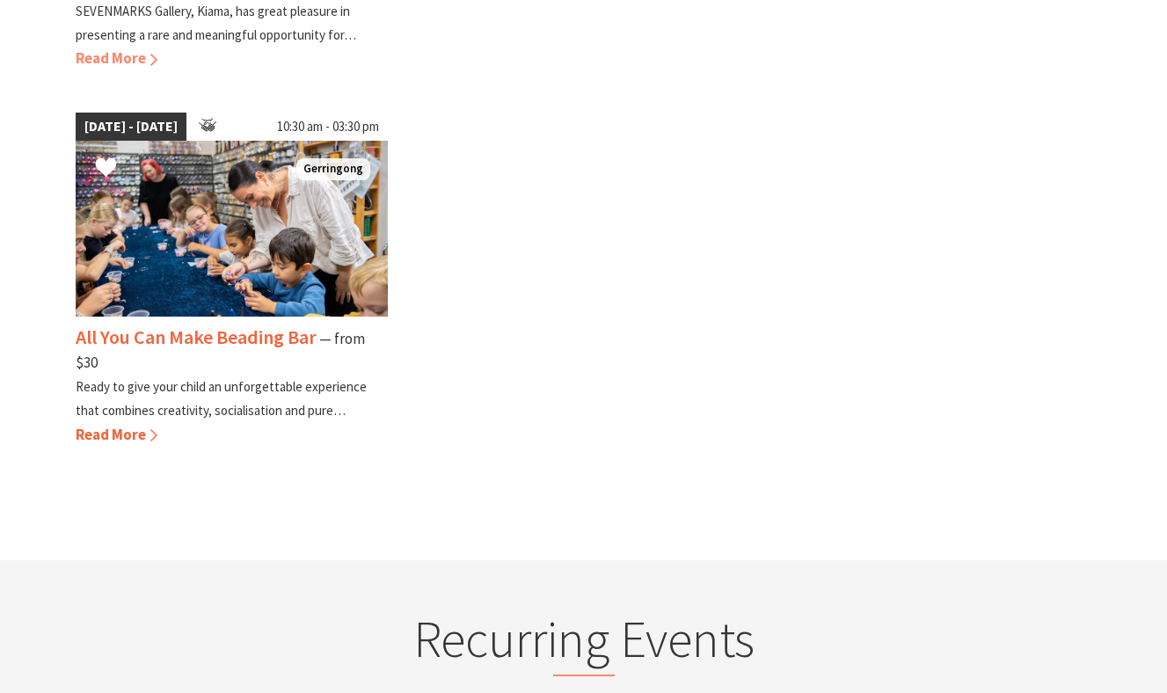
click at [259, 342] on h4 "All You Can Make Beading Bar" at bounding box center [196, 337] width 241 height 25
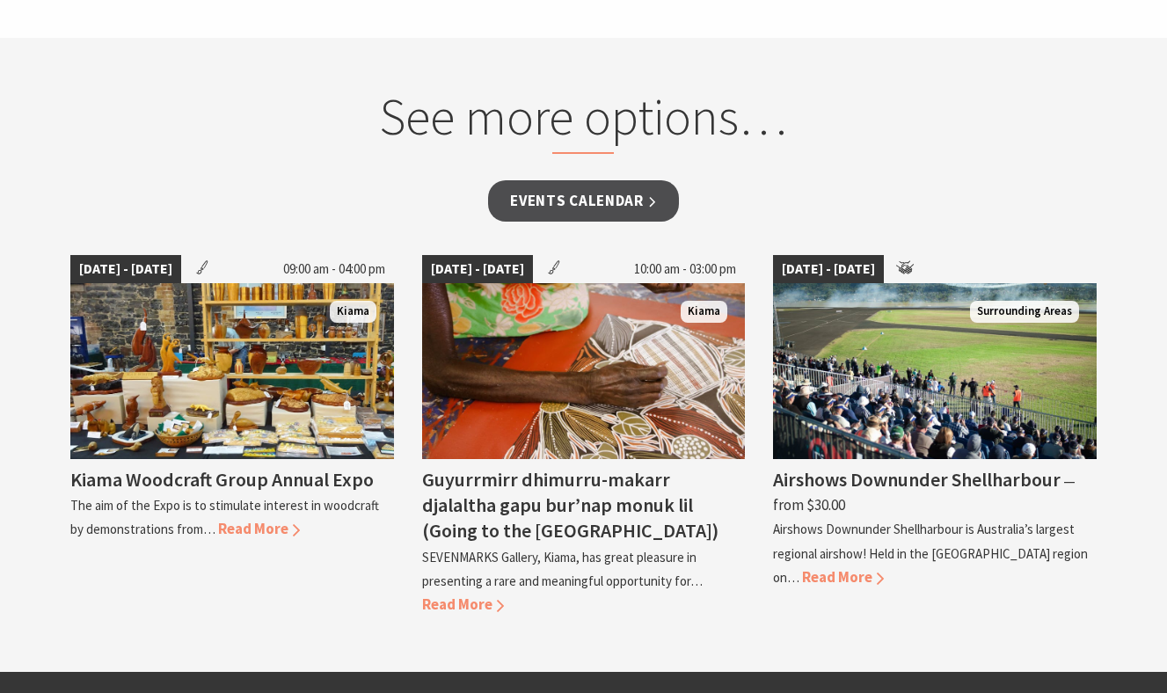
scroll to position [1527, 0]
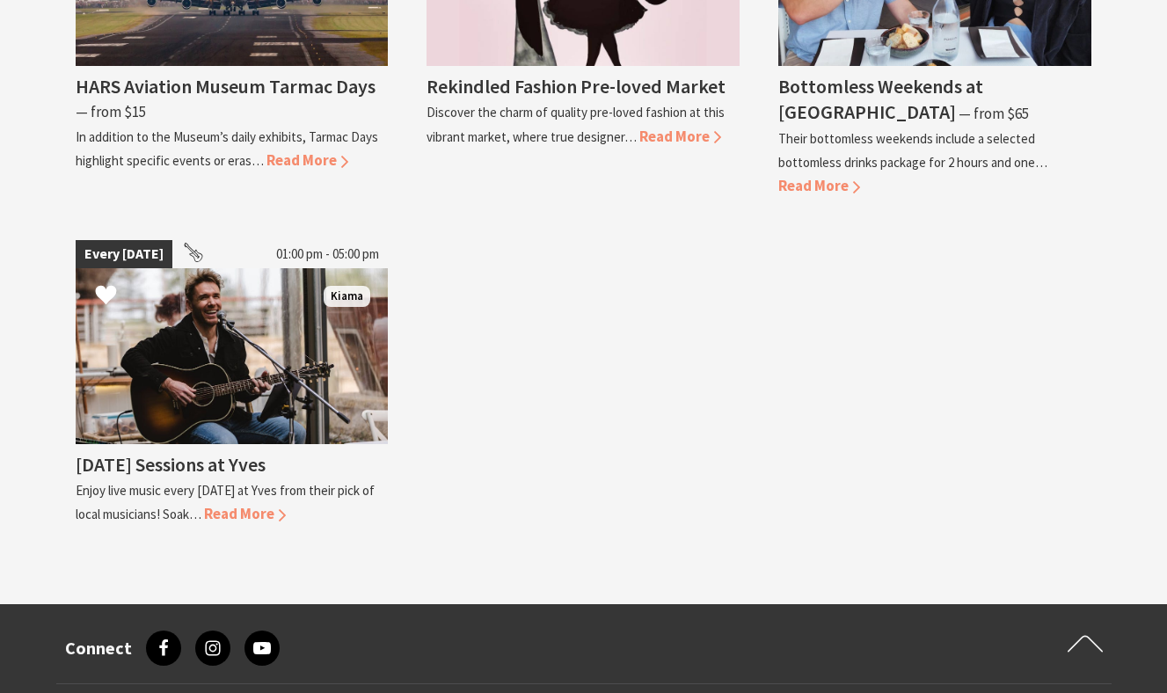
scroll to position [3111, 0]
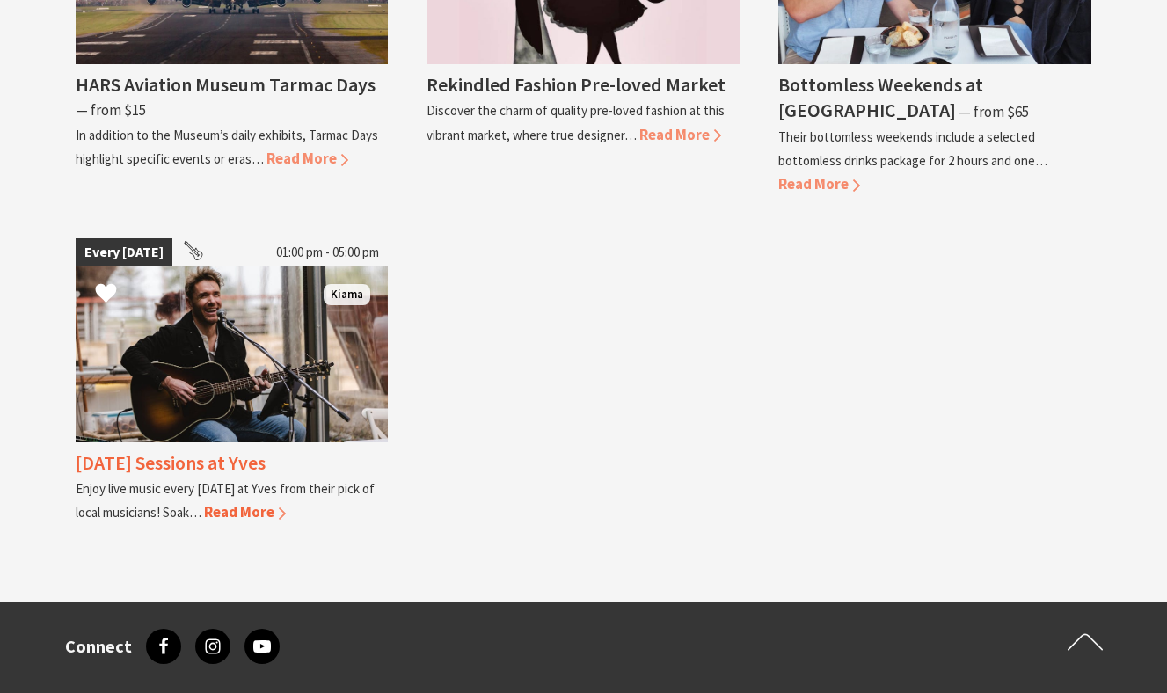
click at [227, 450] on h4 "[DATE] Sessions at Yves" at bounding box center [171, 462] width 190 height 25
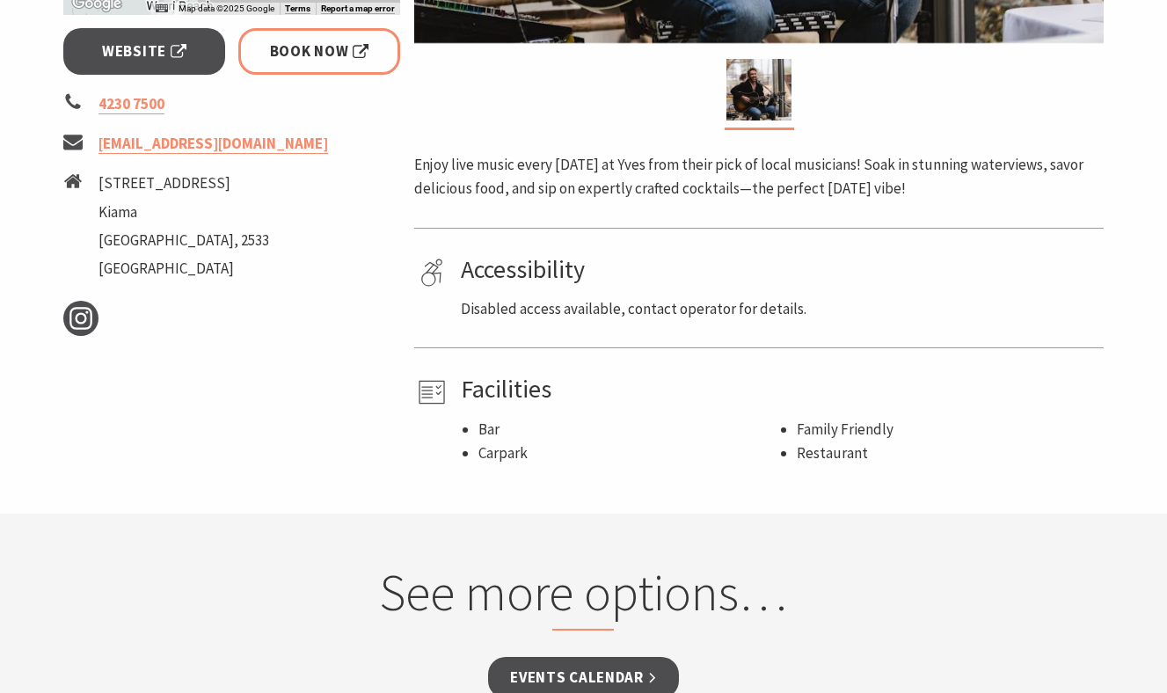
scroll to position [716, 0]
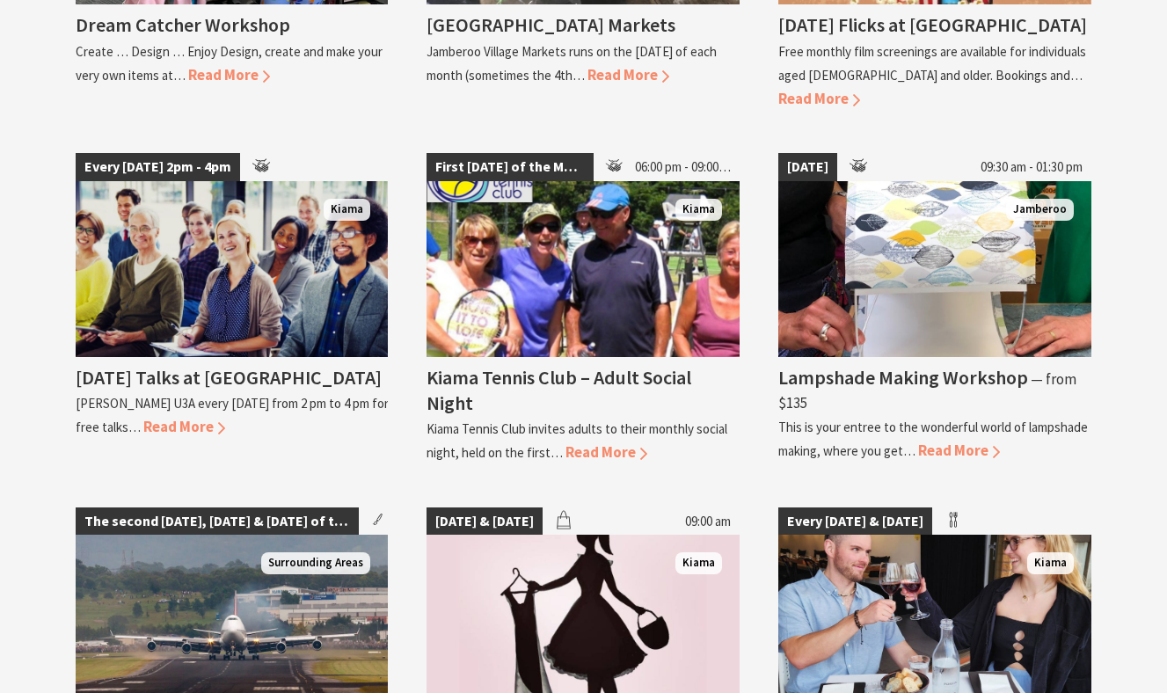
scroll to position [2463, 0]
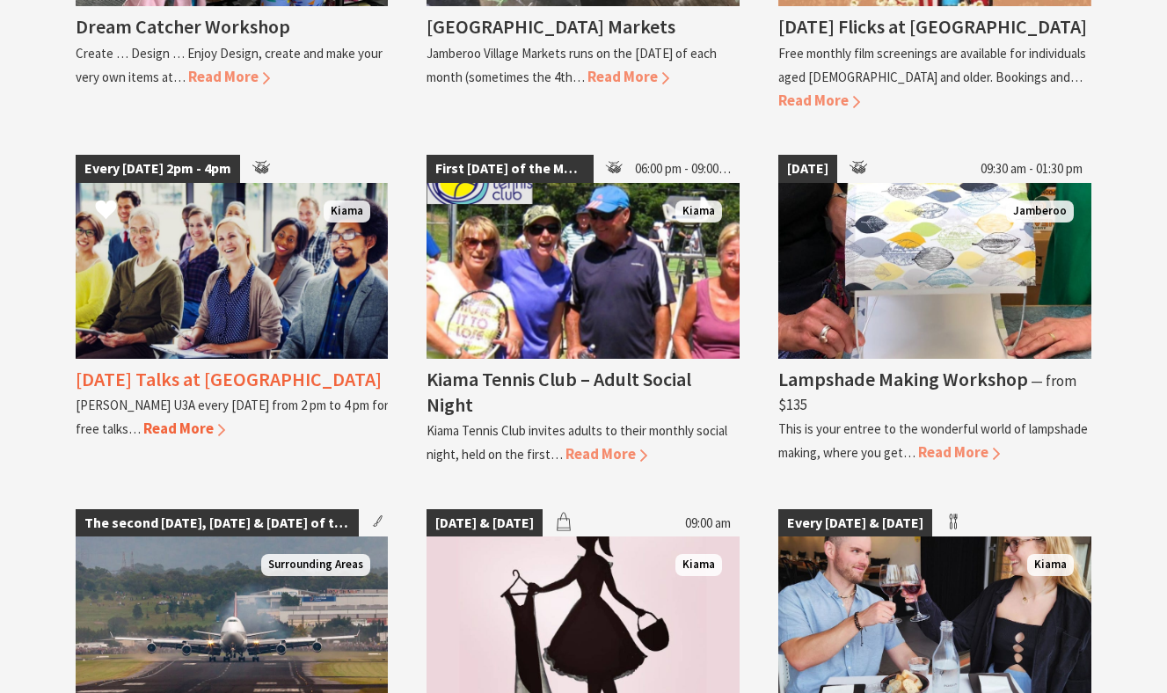
click at [221, 367] on h4 "[DATE] Talks at [GEOGRAPHIC_DATA]" at bounding box center [229, 379] width 306 height 25
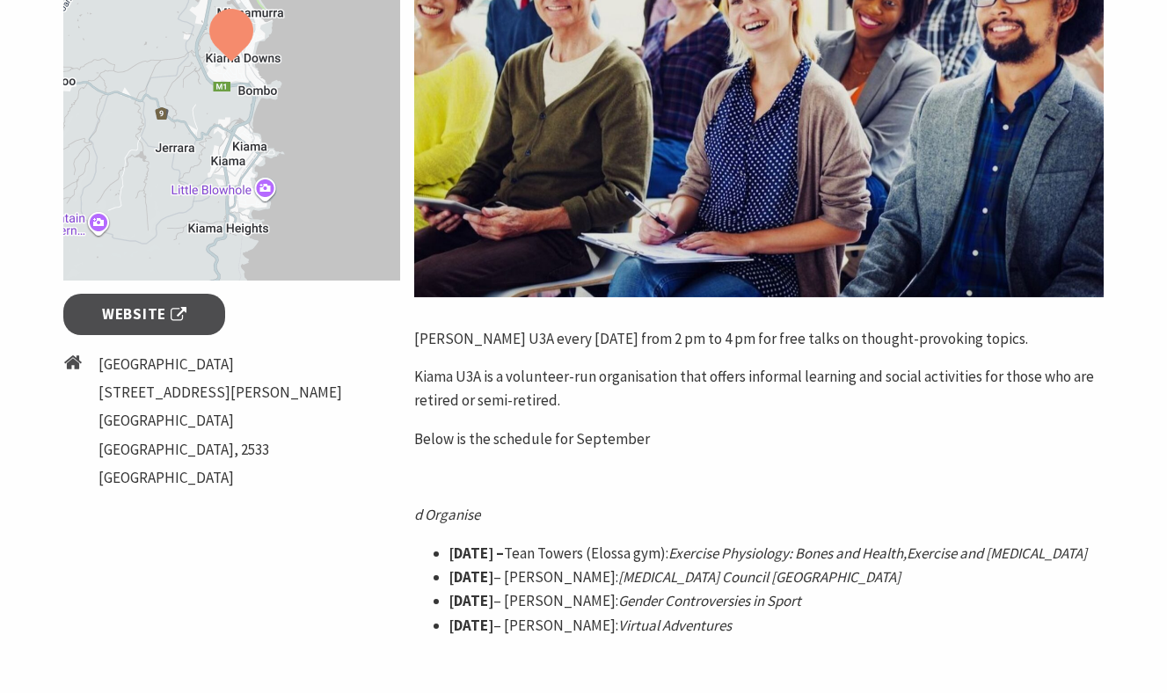
scroll to position [694, 0]
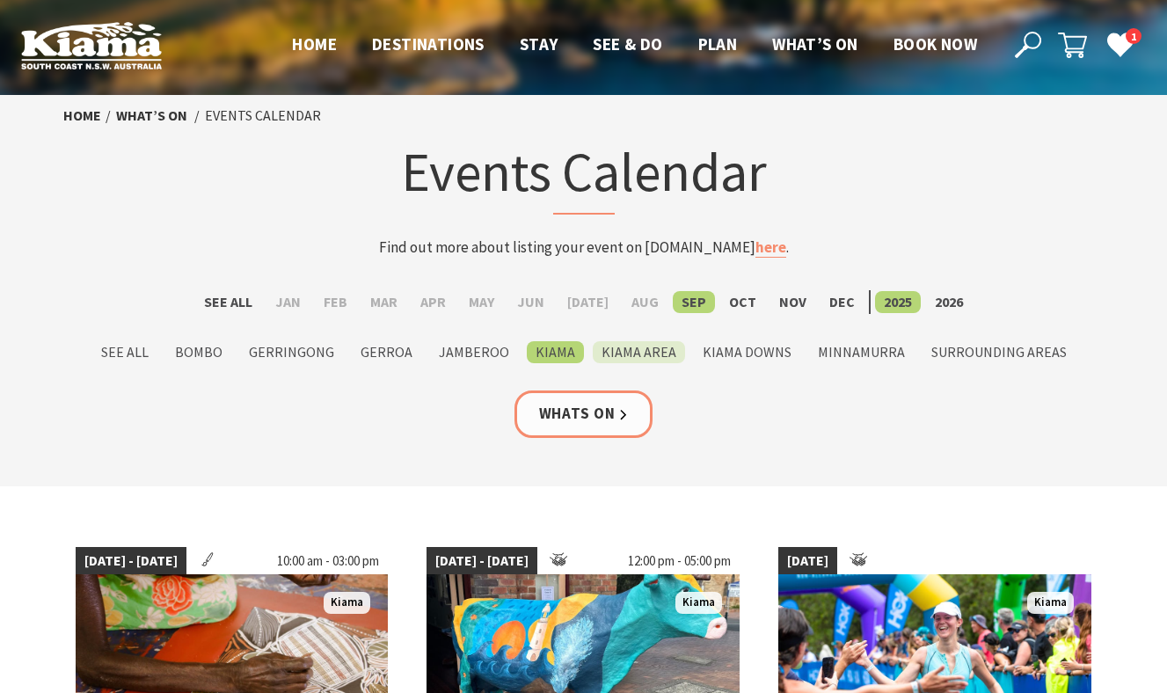
click at [667, 355] on label "Kiama Area" at bounding box center [639, 352] width 92 height 22
click at [0, 0] on input "Kiama Area" at bounding box center [0, 0] width 0 height 0
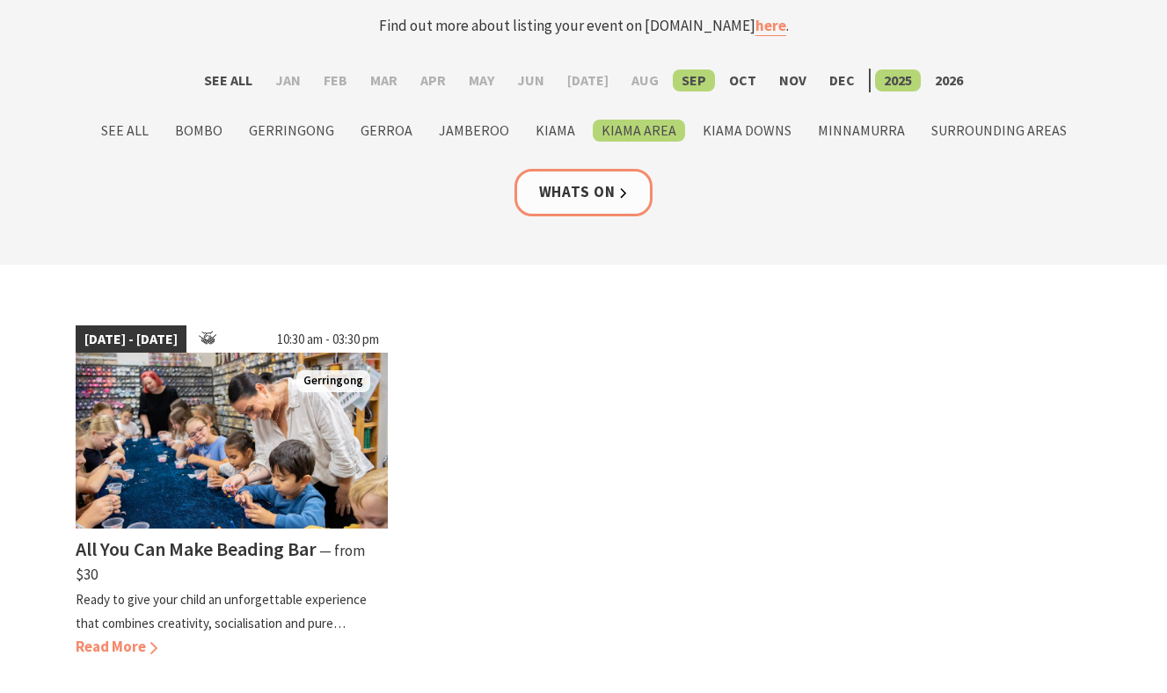
scroll to position [262, 0]
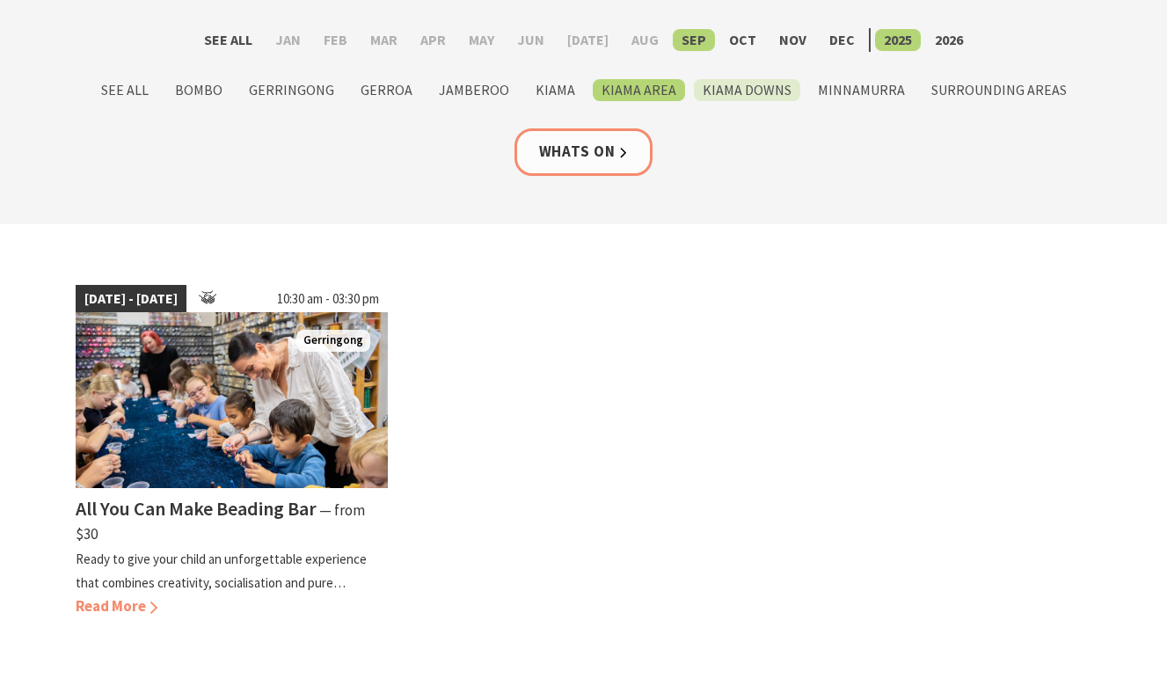
click at [715, 89] on label "Kiama Downs" at bounding box center [747, 90] width 106 height 22
click at [0, 0] on input "Kiama Downs" at bounding box center [0, 0] width 0 height 0
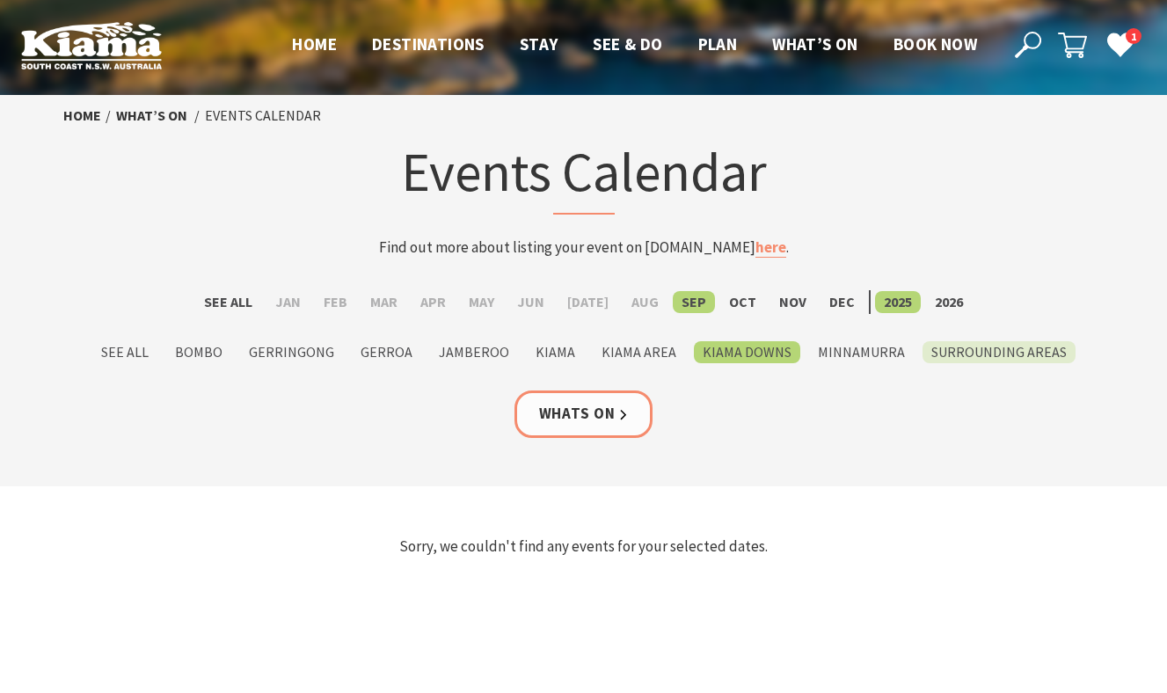
click at [952, 360] on label "Surrounding Areas" at bounding box center [999, 352] width 153 height 22
click at [0, 0] on input "Surrounding Areas" at bounding box center [0, 0] width 0 height 0
